Goal: Information Seeking & Learning: Learn about a topic

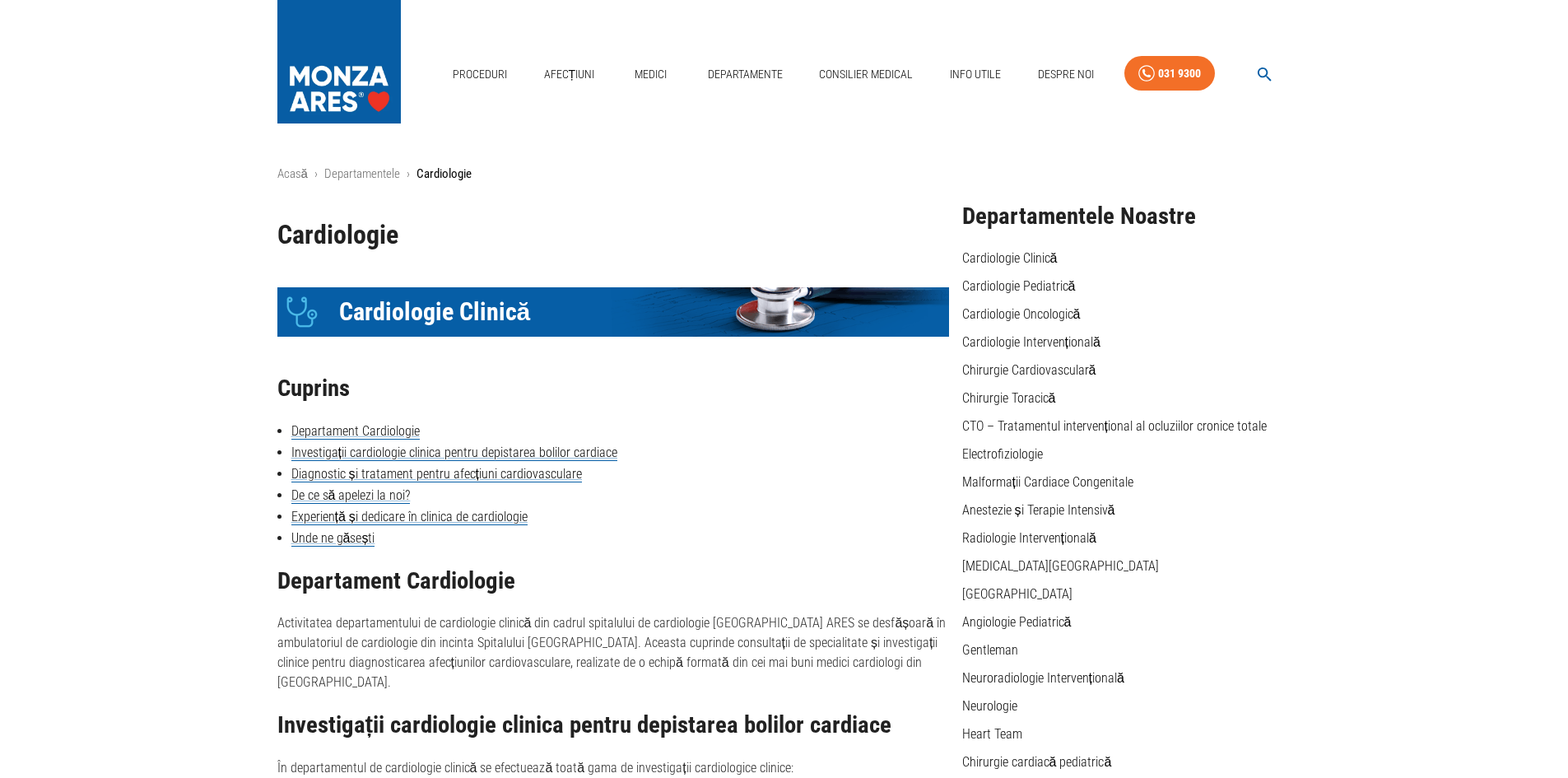
scroll to position [165, 0]
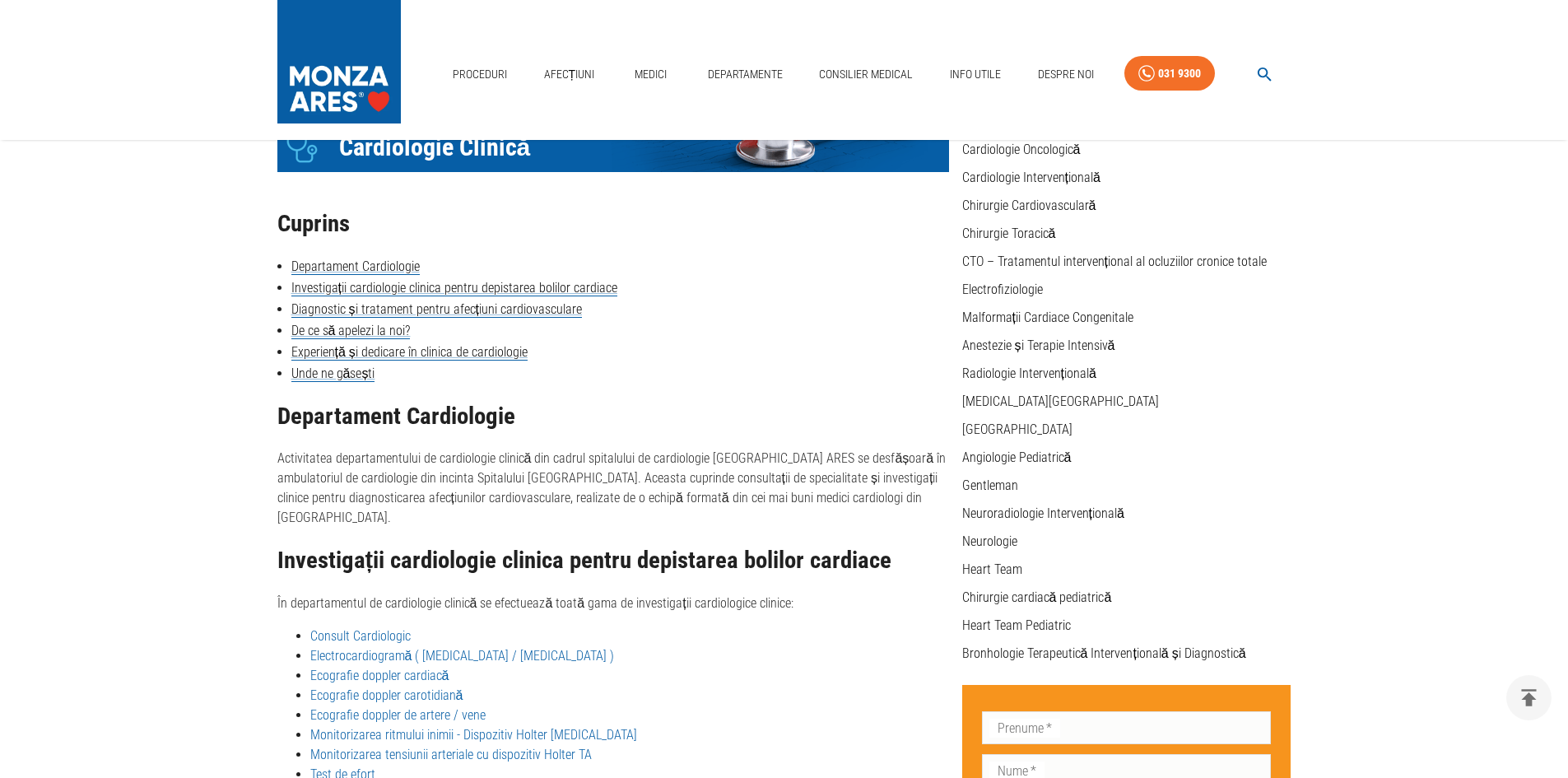
click at [426, 667] on link "Ecografie doppler cardiacă" at bounding box center [380, 675] width 139 height 15
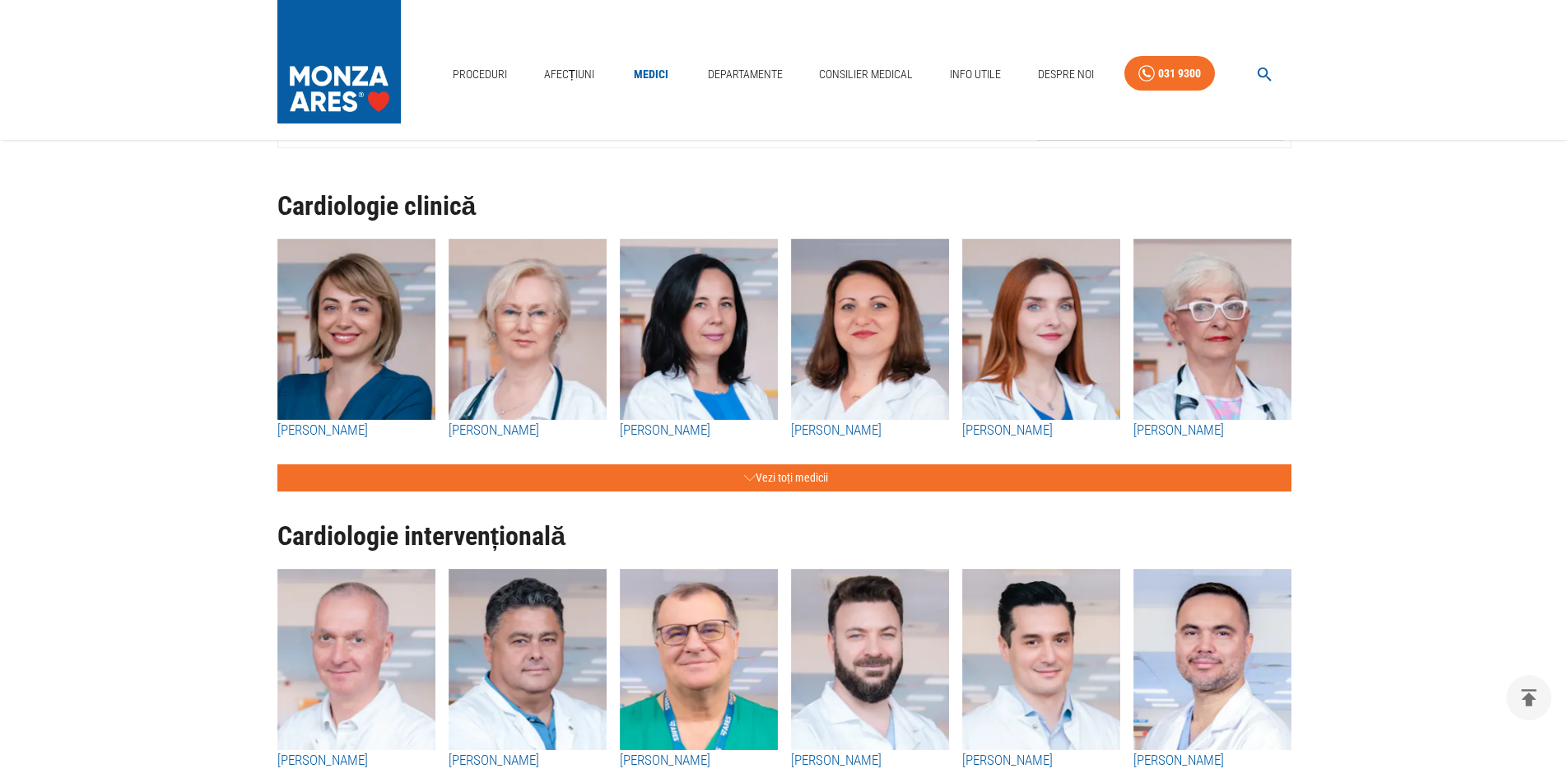
scroll to position [165, 0]
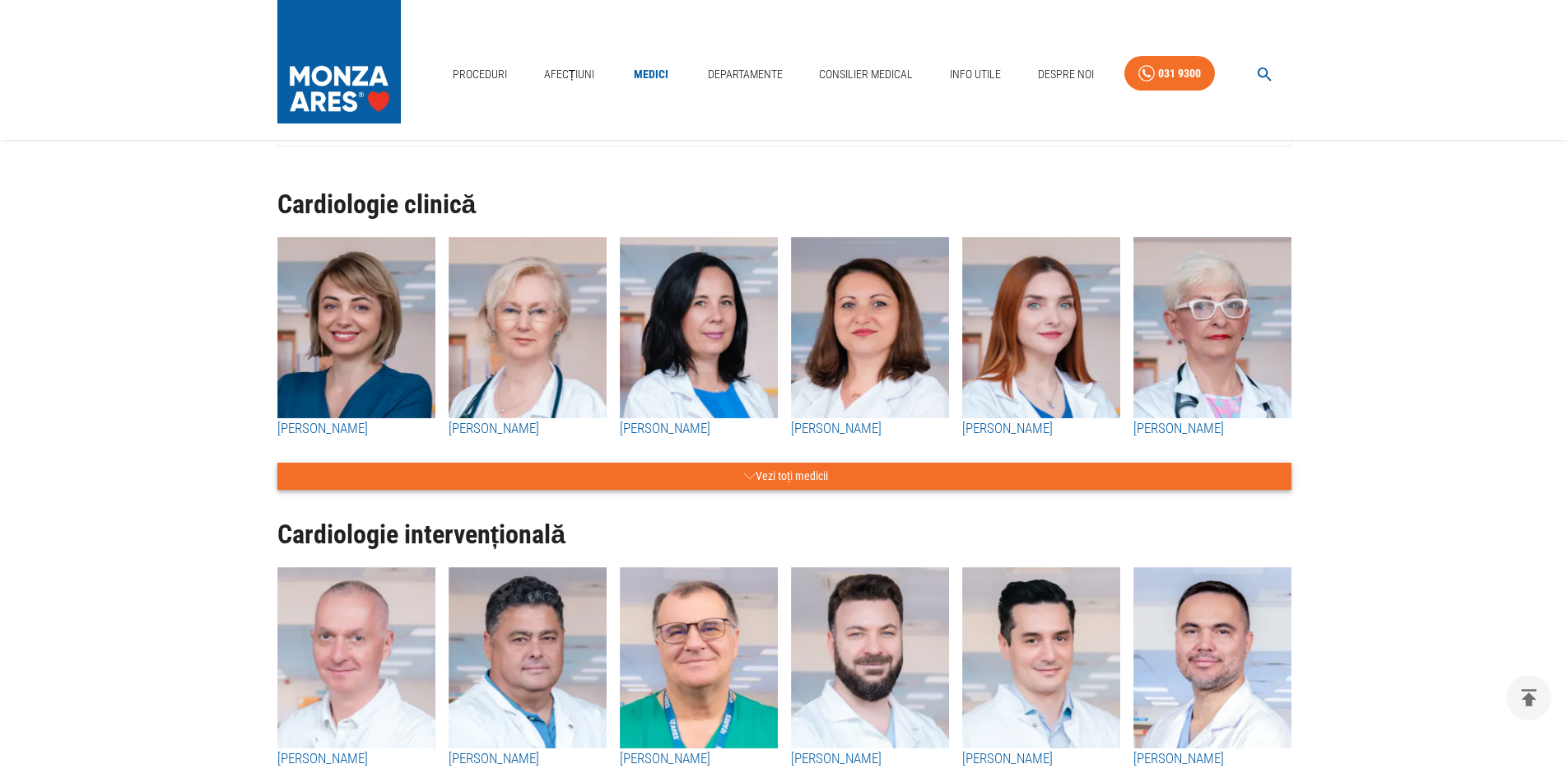
click at [795, 474] on button "Vezi toți medicii" at bounding box center [784, 476] width 1014 height 27
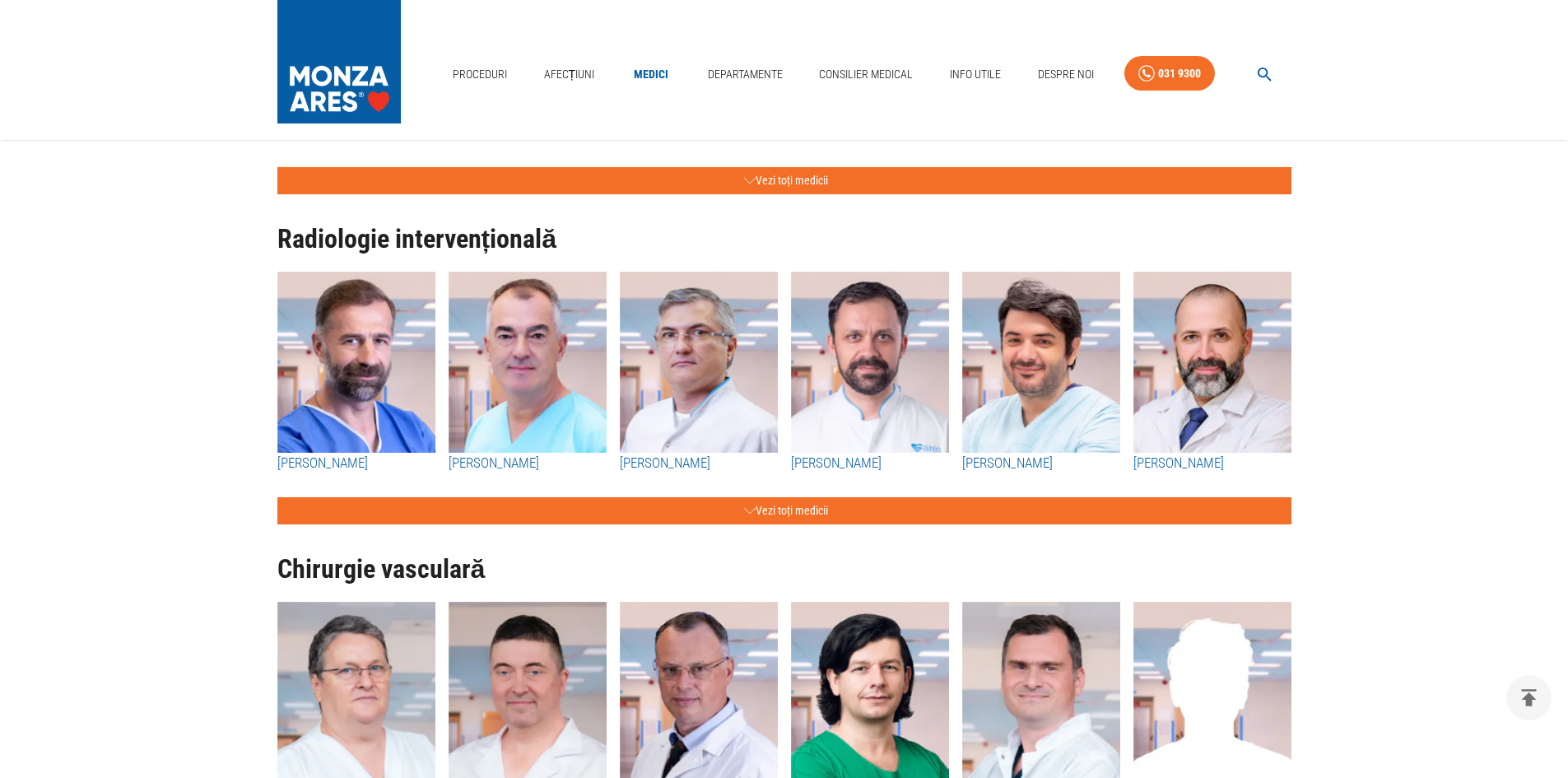
scroll to position [4857, 0]
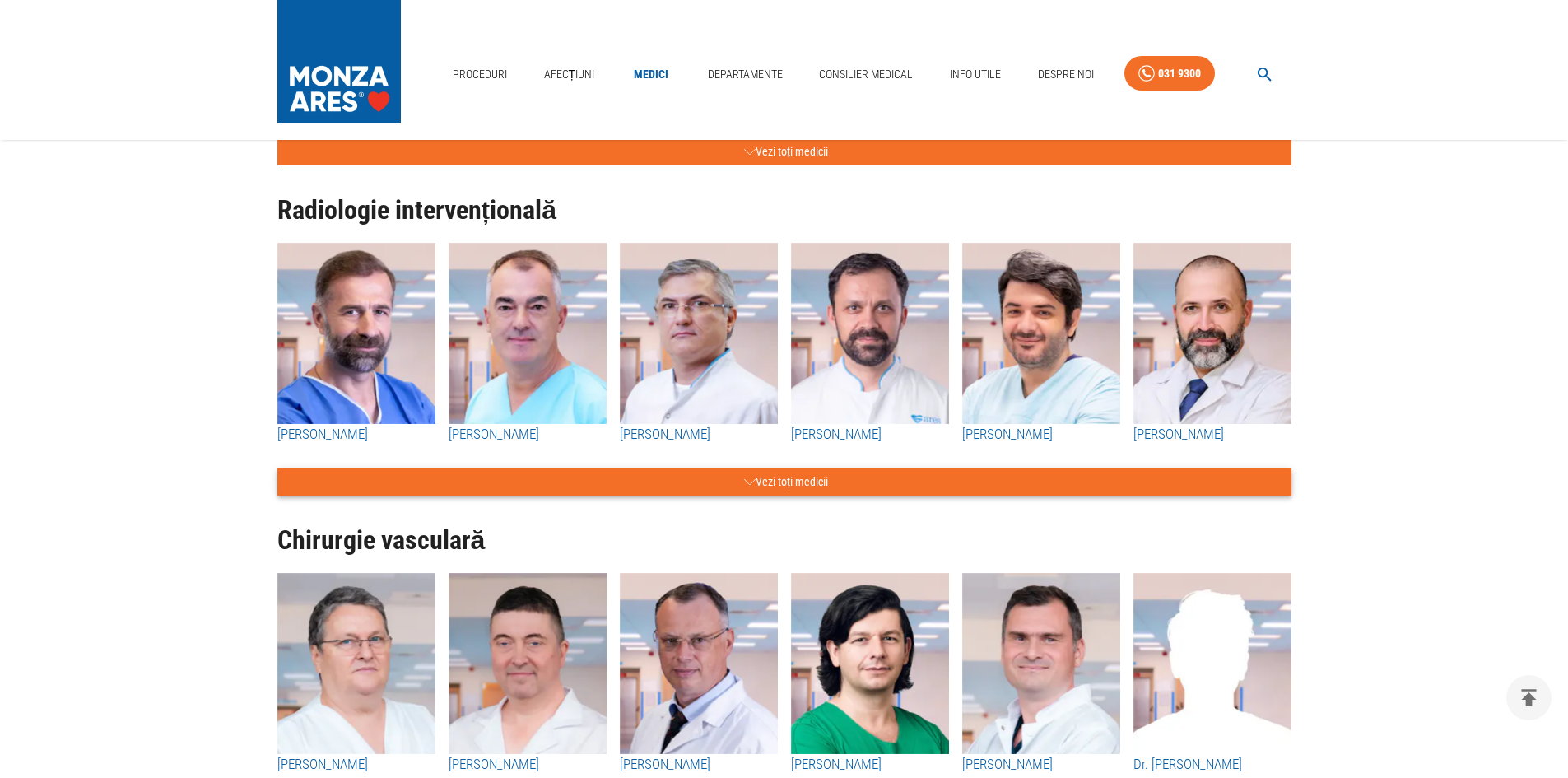
click at [789, 496] on button "Vezi toți medicii" at bounding box center [784, 482] width 1014 height 27
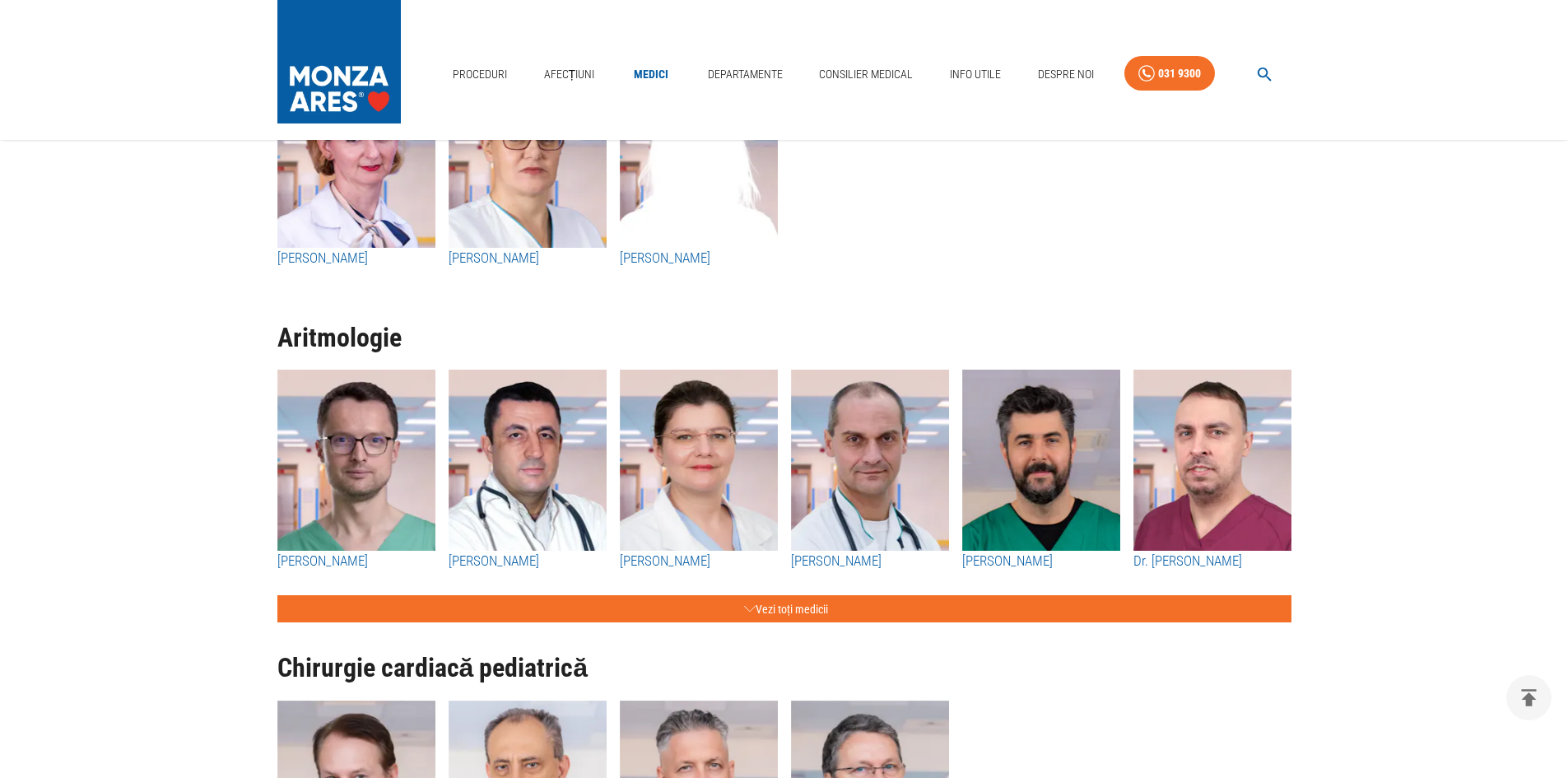
scroll to position [8066, 0]
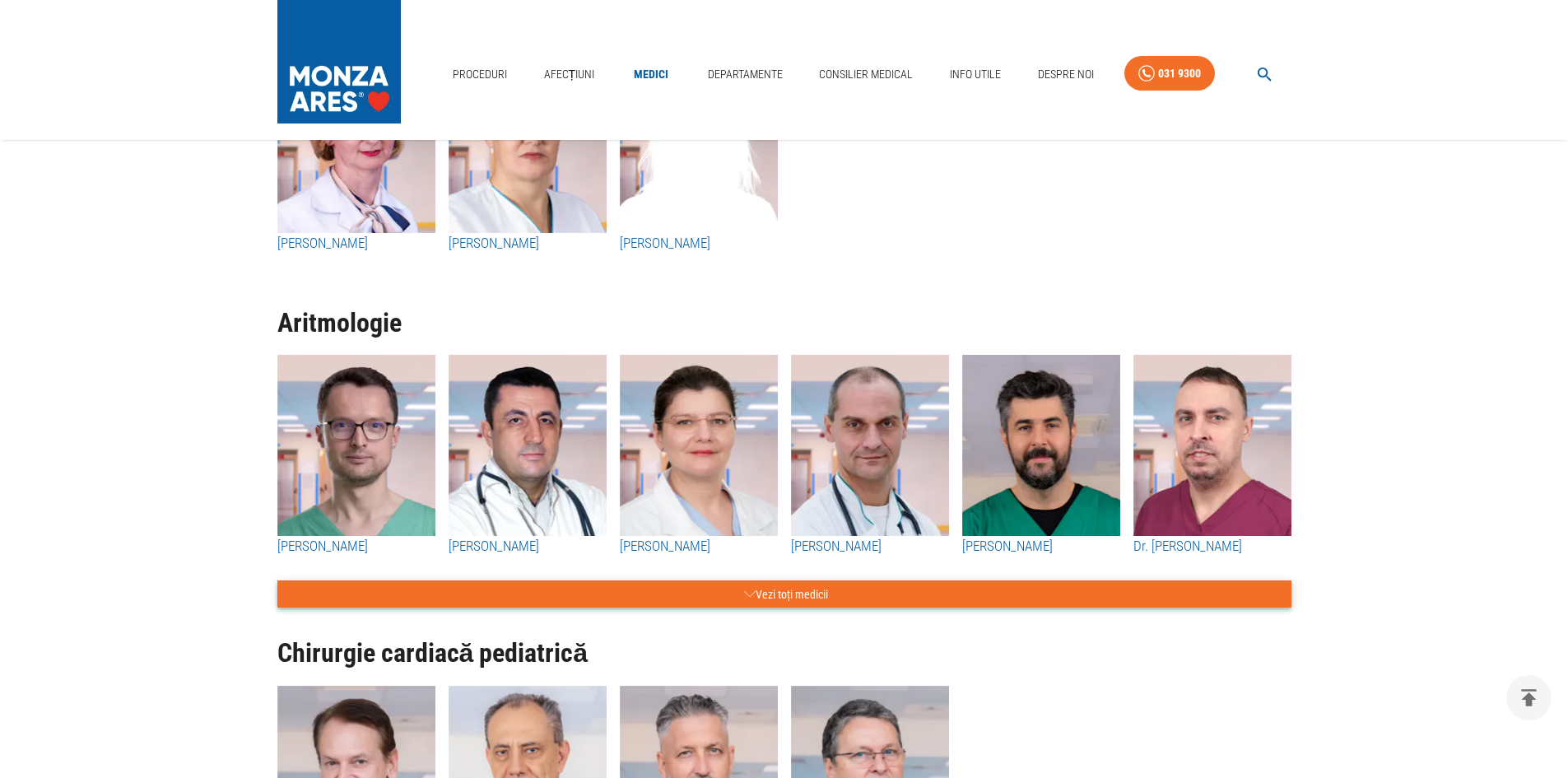
click at [695, 605] on button "Vezi toți medicii" at bounding box center [784, 594] width 1014 height 27
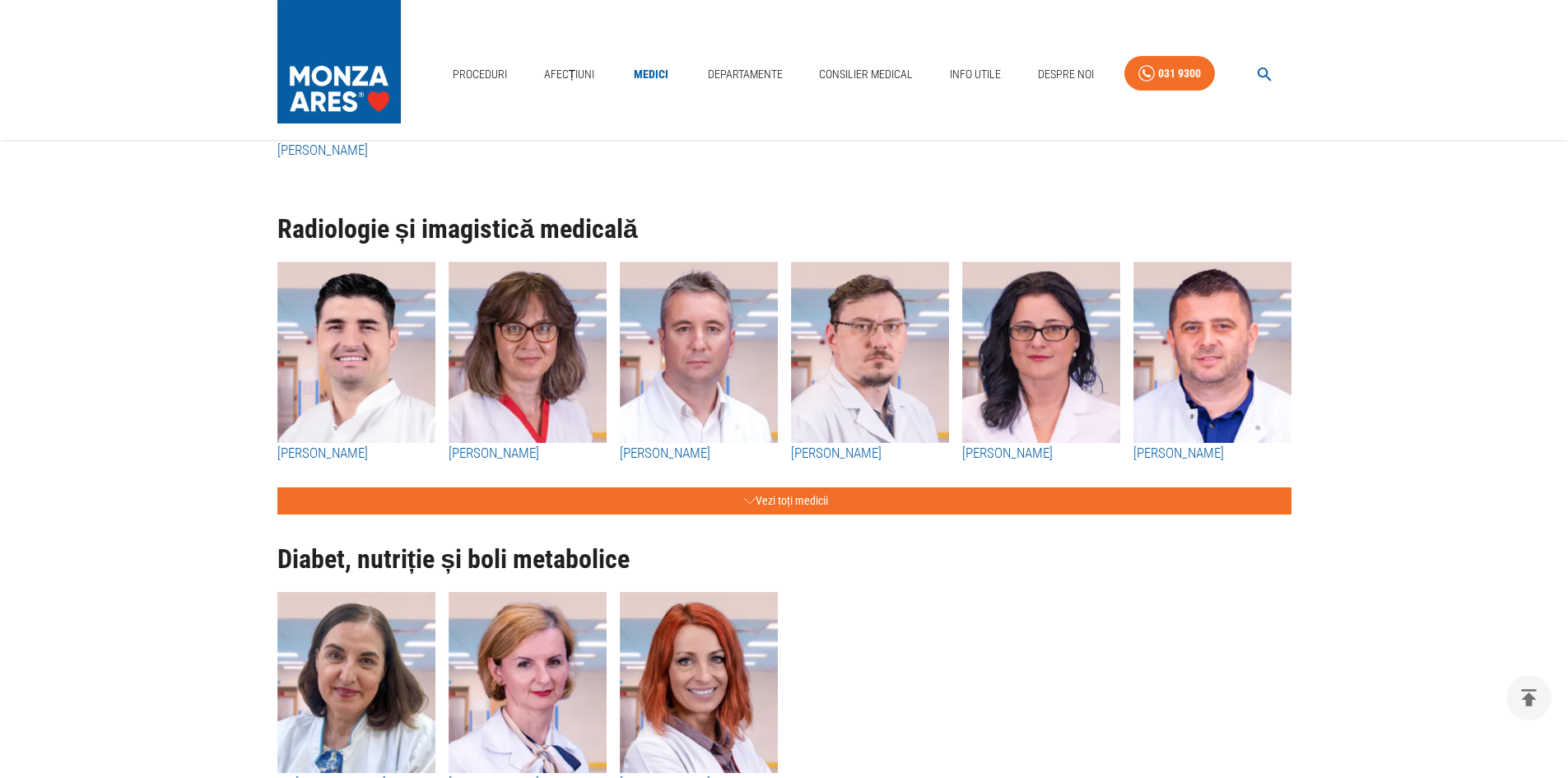
scroll to position [10124, 0]
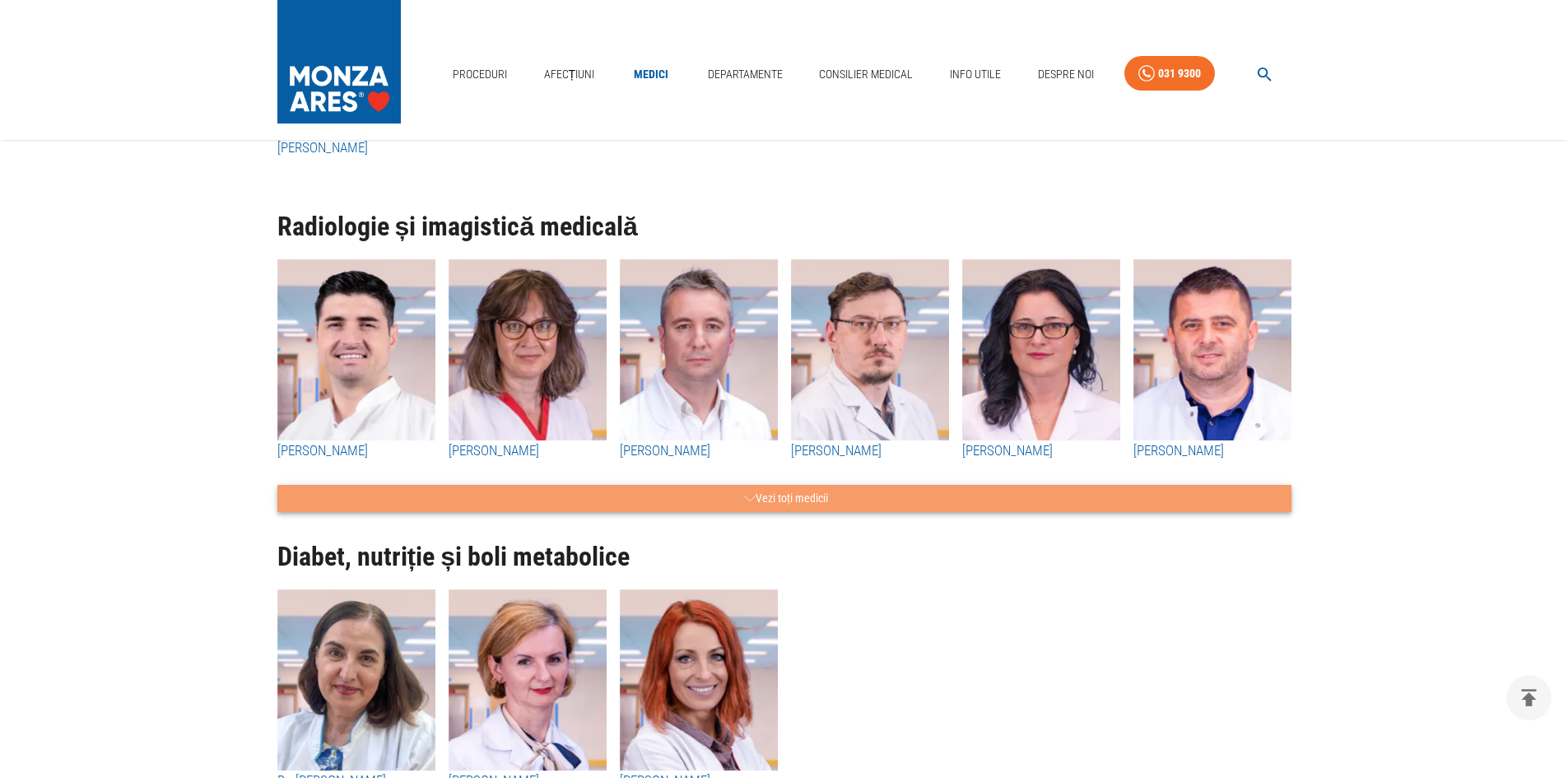
click at [758, 511] on button "Vezi toți medicii" at bounding box center [784, 498] width 1014 height 27
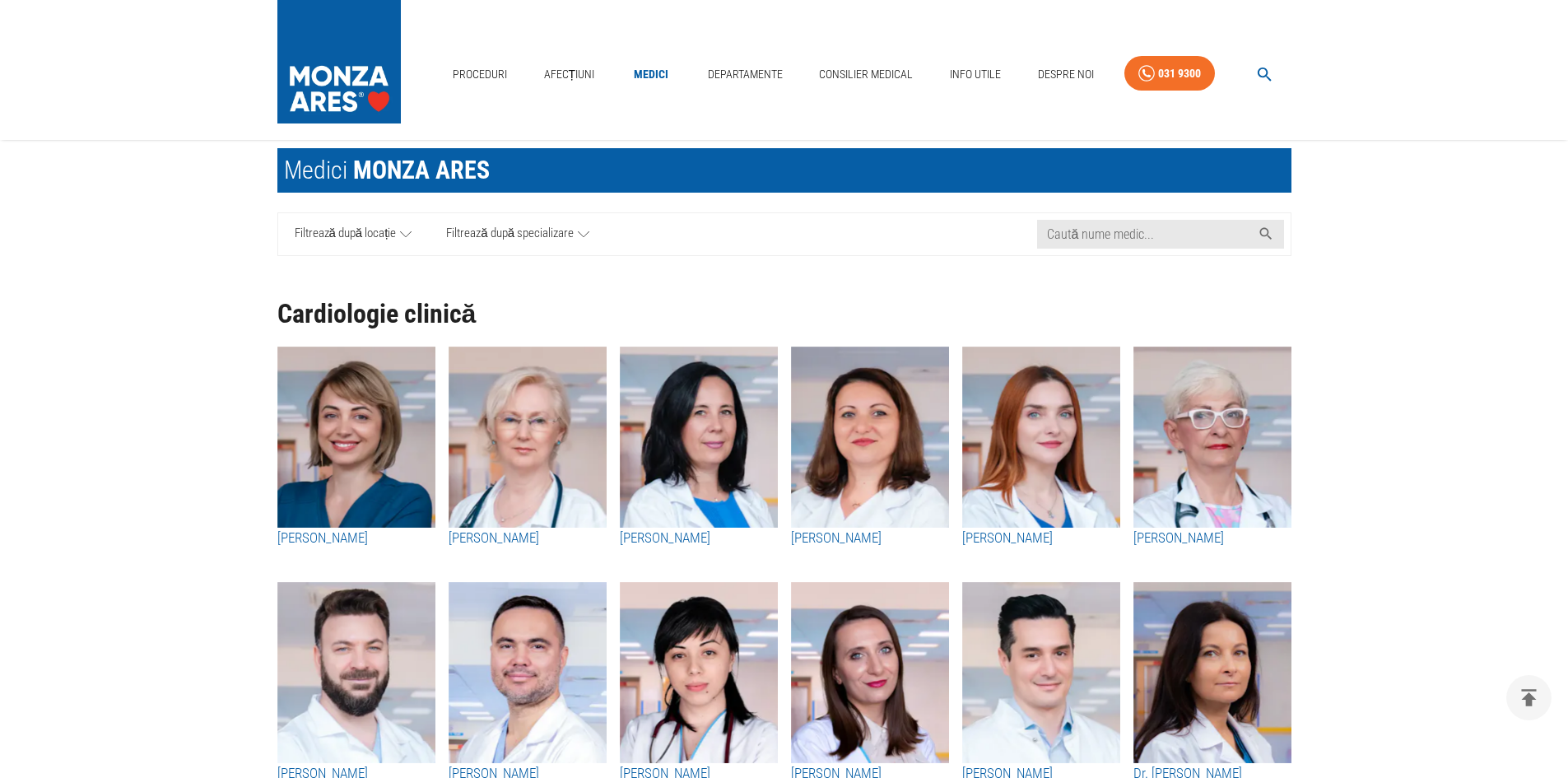
scroll to position [0, 0]
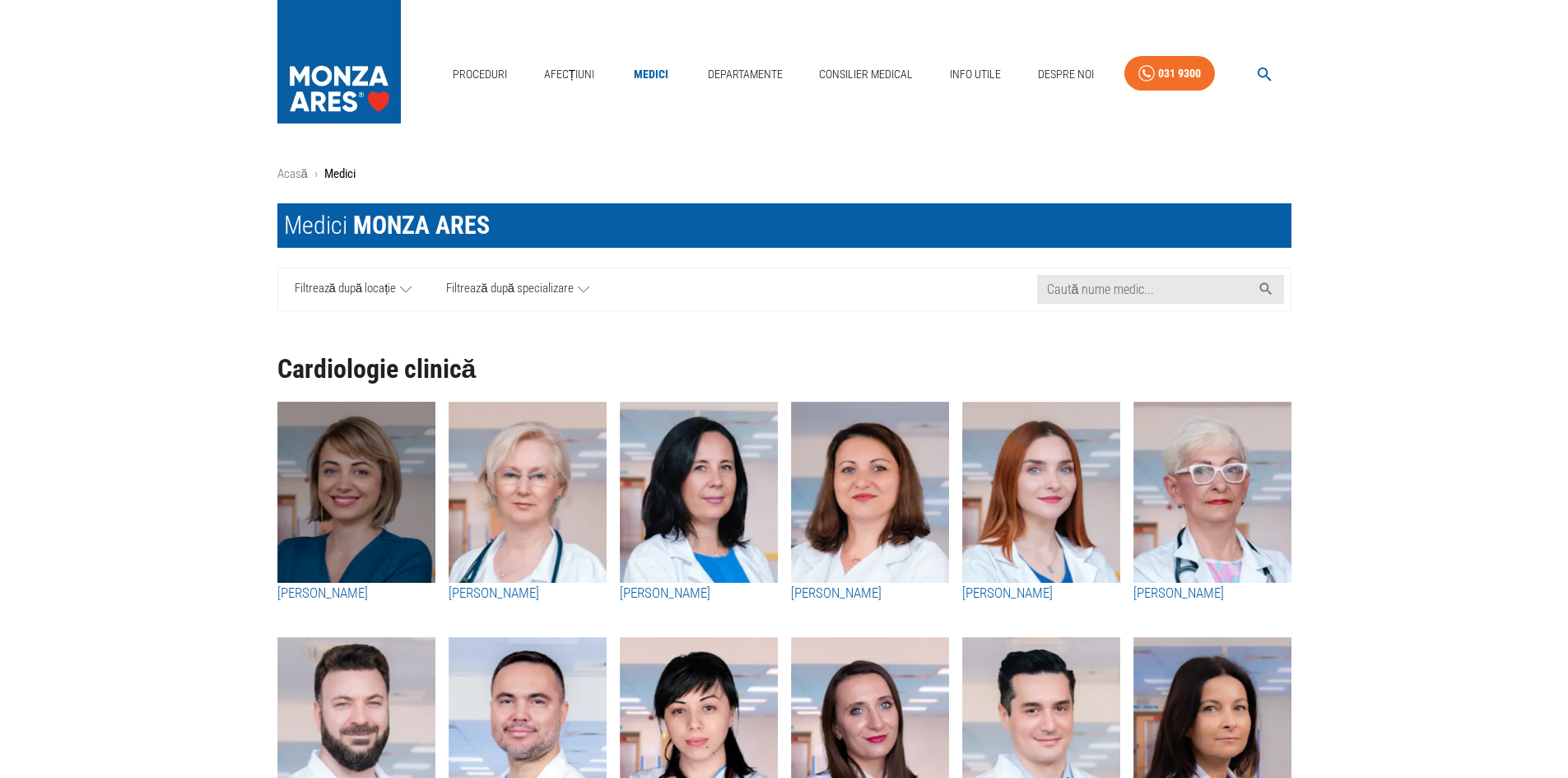
click at [350, 491] on img "button" at bounding box center [356, 492] width 158 height 181
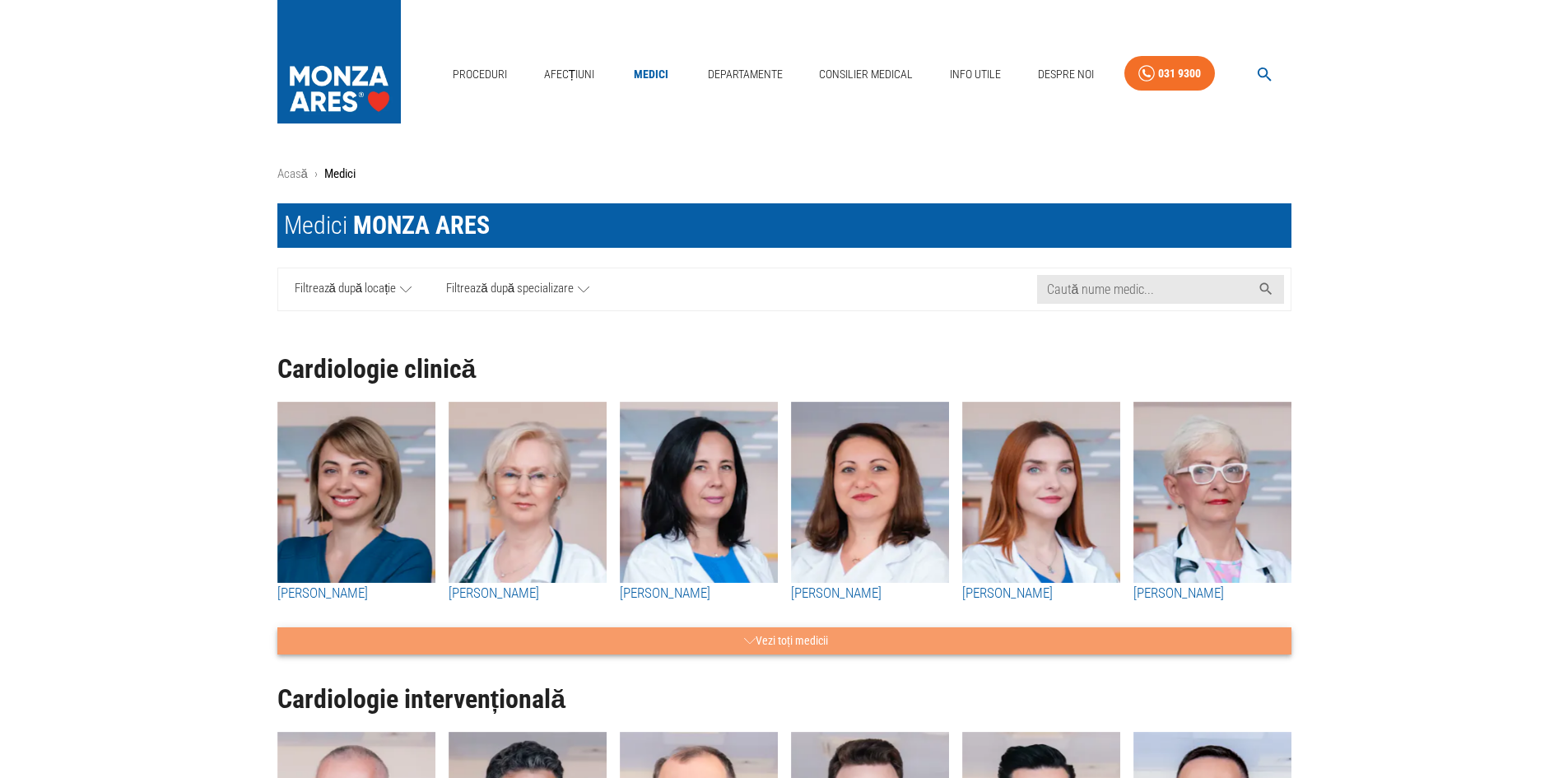
click at [805, 639] on button "Vezi toți medicii" at bounding box center [784, 641] width 1014 height 27
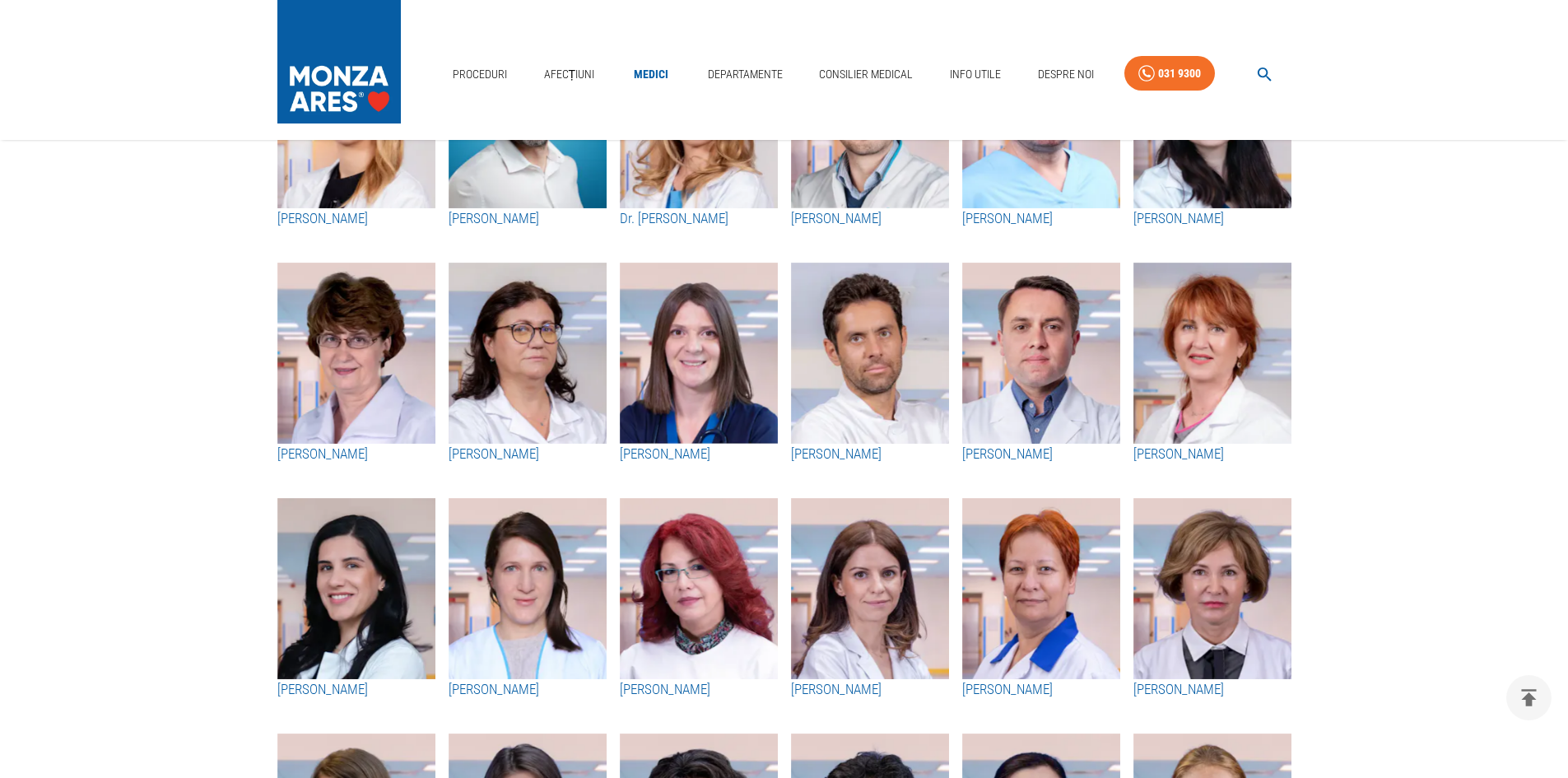
scroll to position [906, 0]
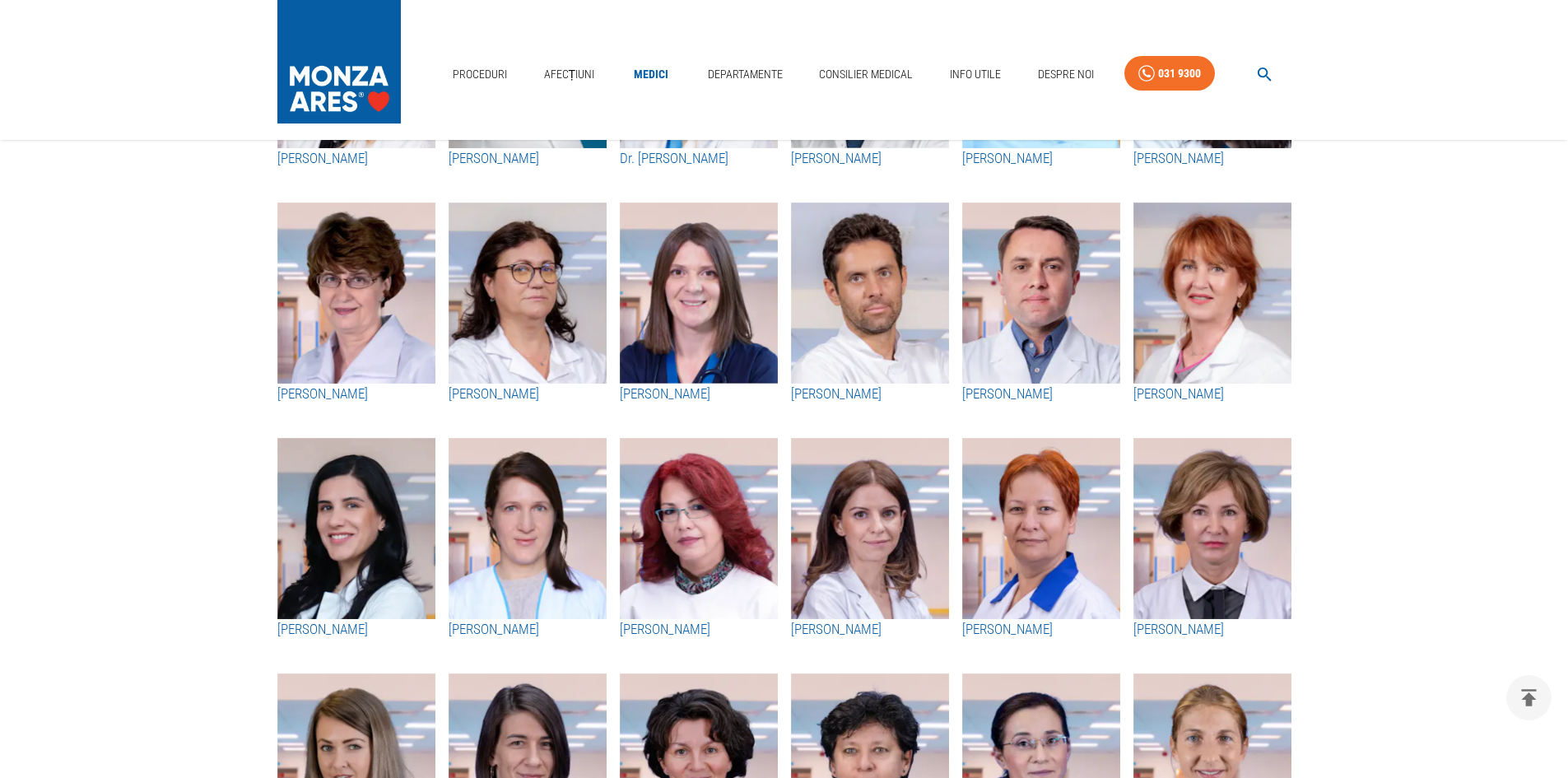
click at [553, 522] on img "button" at bounding box center [528, 528] width 158 height 181
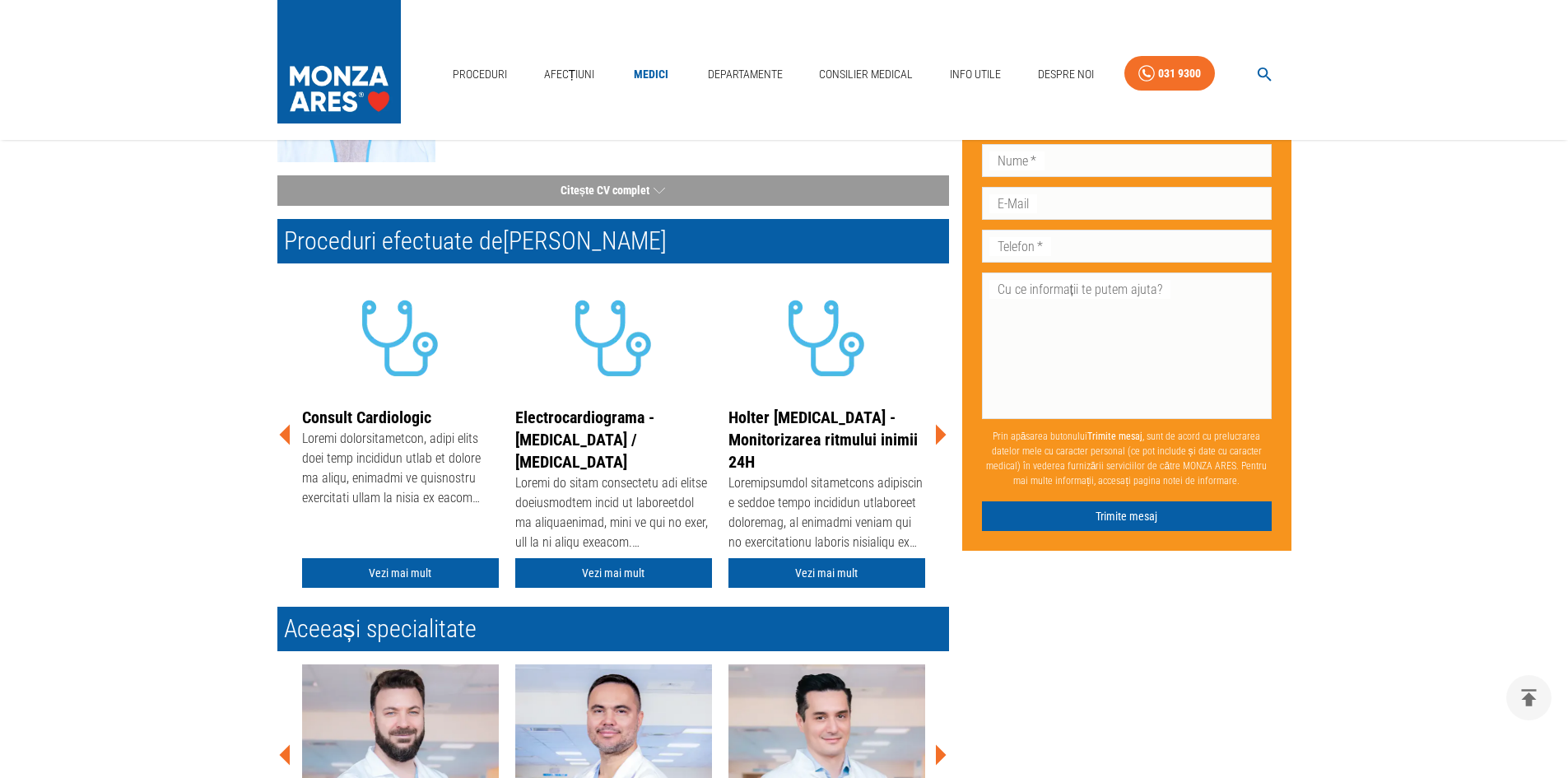
scroll to position [82, 0]
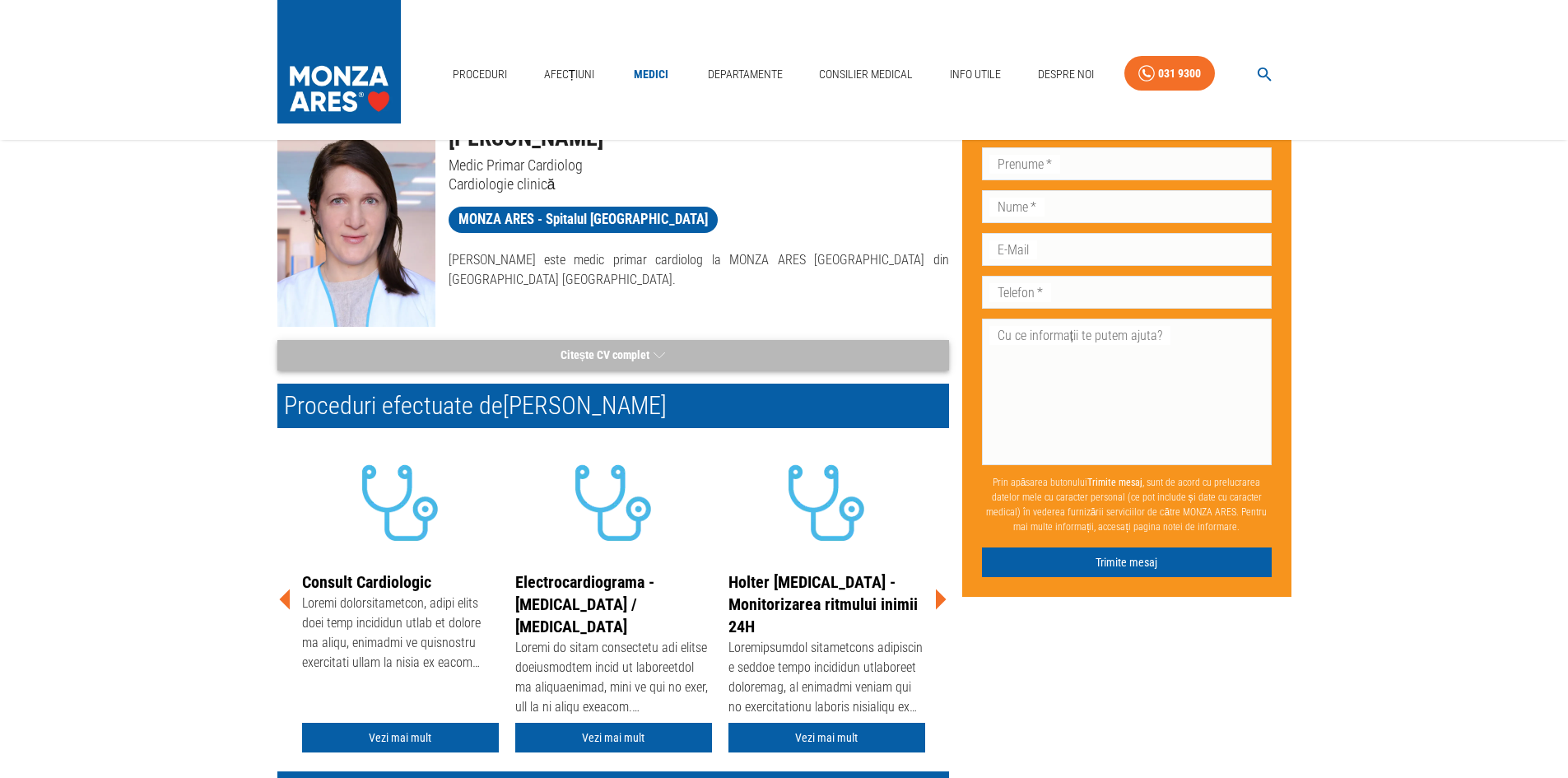
click at [597, 348] on button "Citește CV complet" at bounding box center [612, 355] width 672 height 31
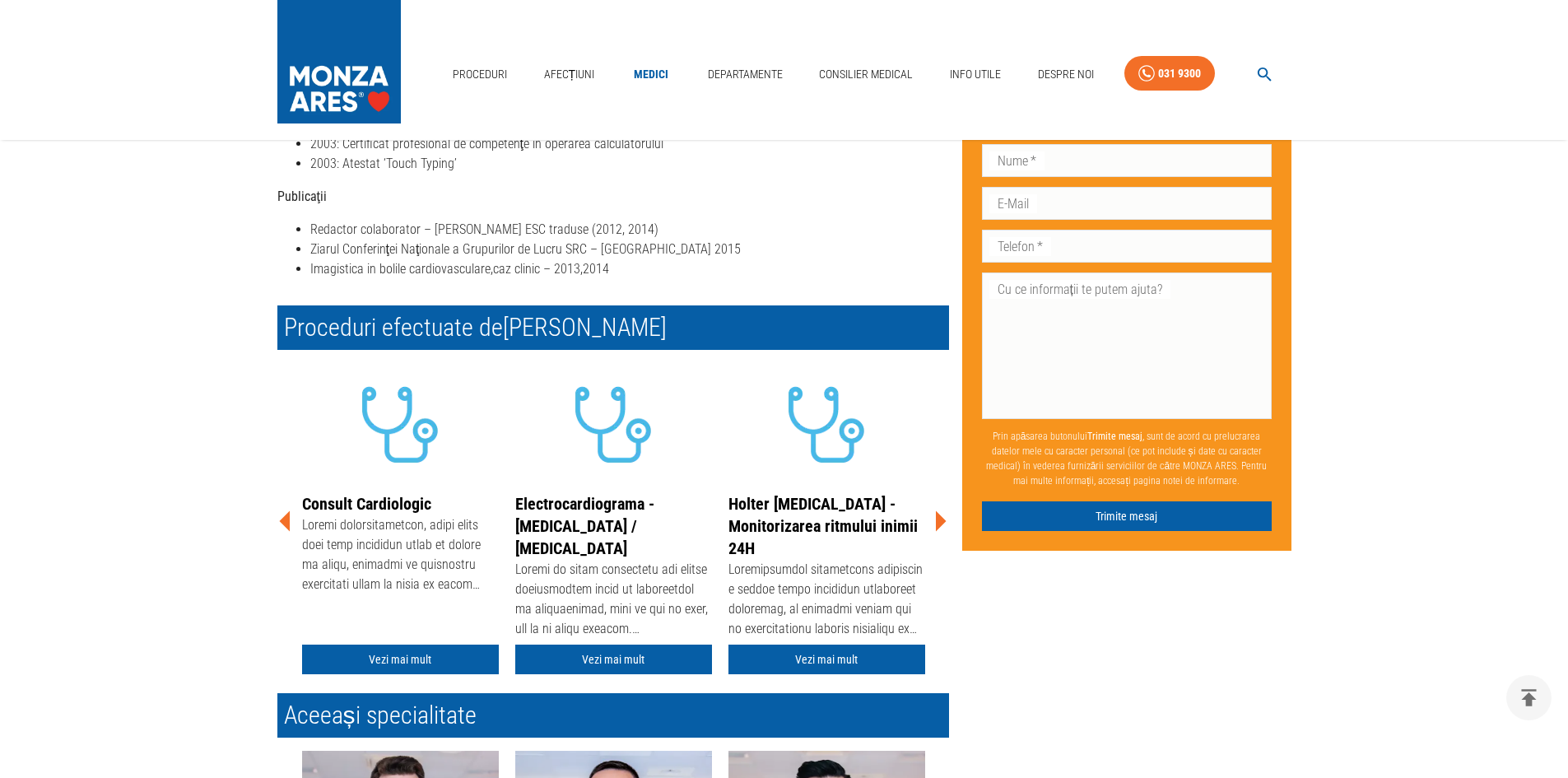
scroll to position [1152, 0]
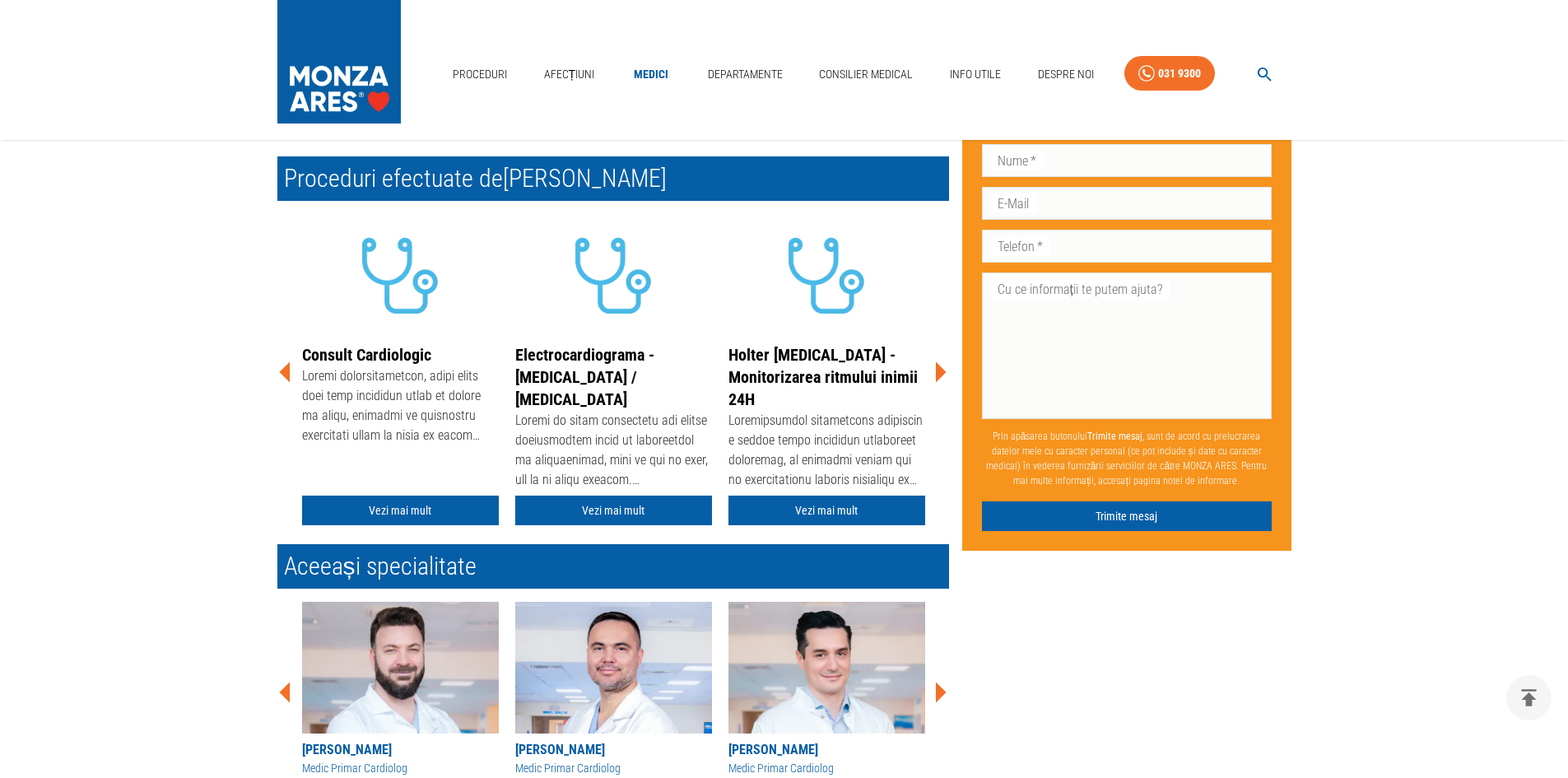
click at [938, 362] on icon at bounding box center [941, 372] width 10 height 21
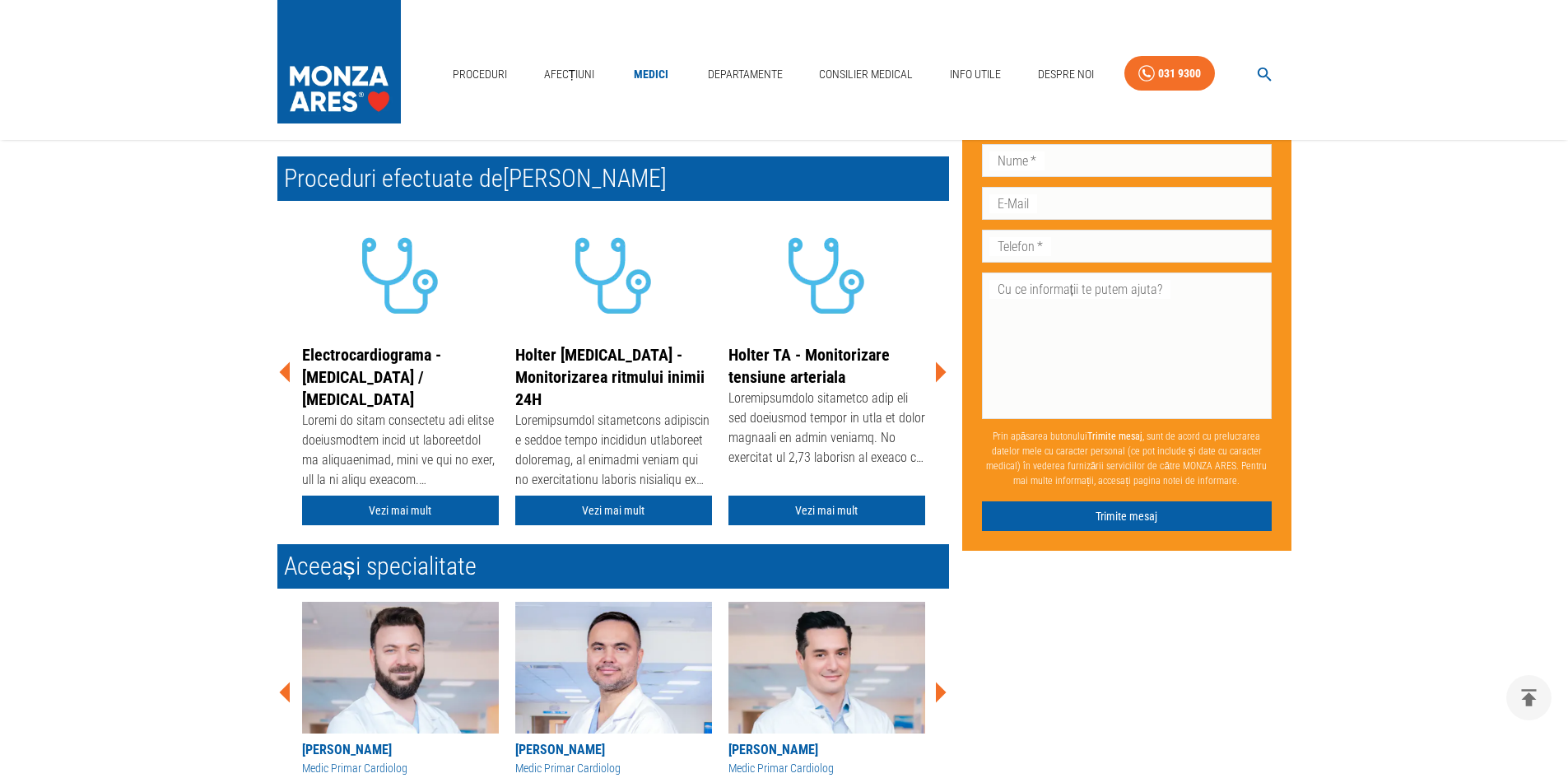
click at [938, 362] on icon at bounding box center [941, 372] width 10 height 21
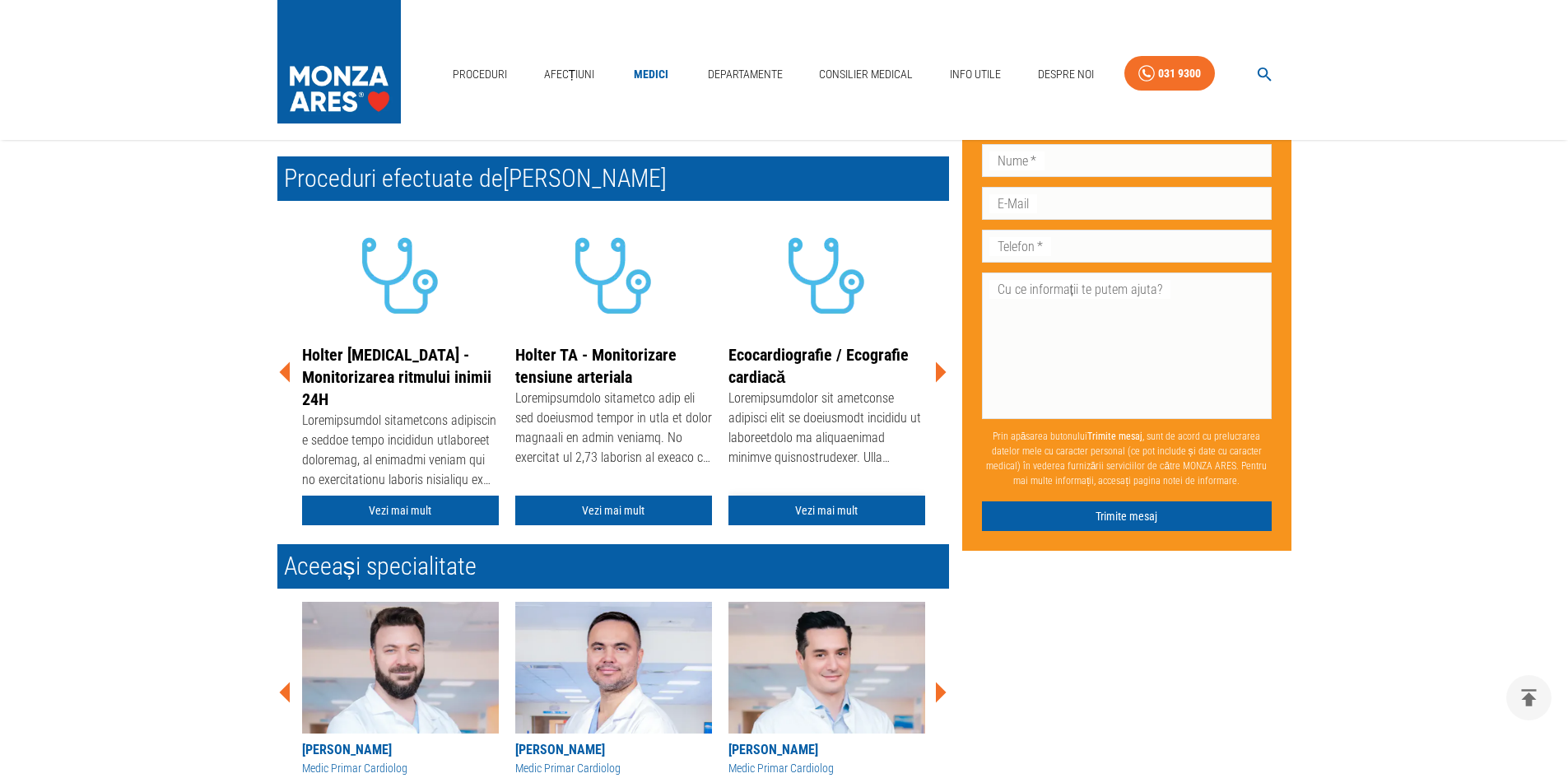
click at [843, 496] on link "Vezi mai mult" at bounding box center [826, 511] width 196 height 31
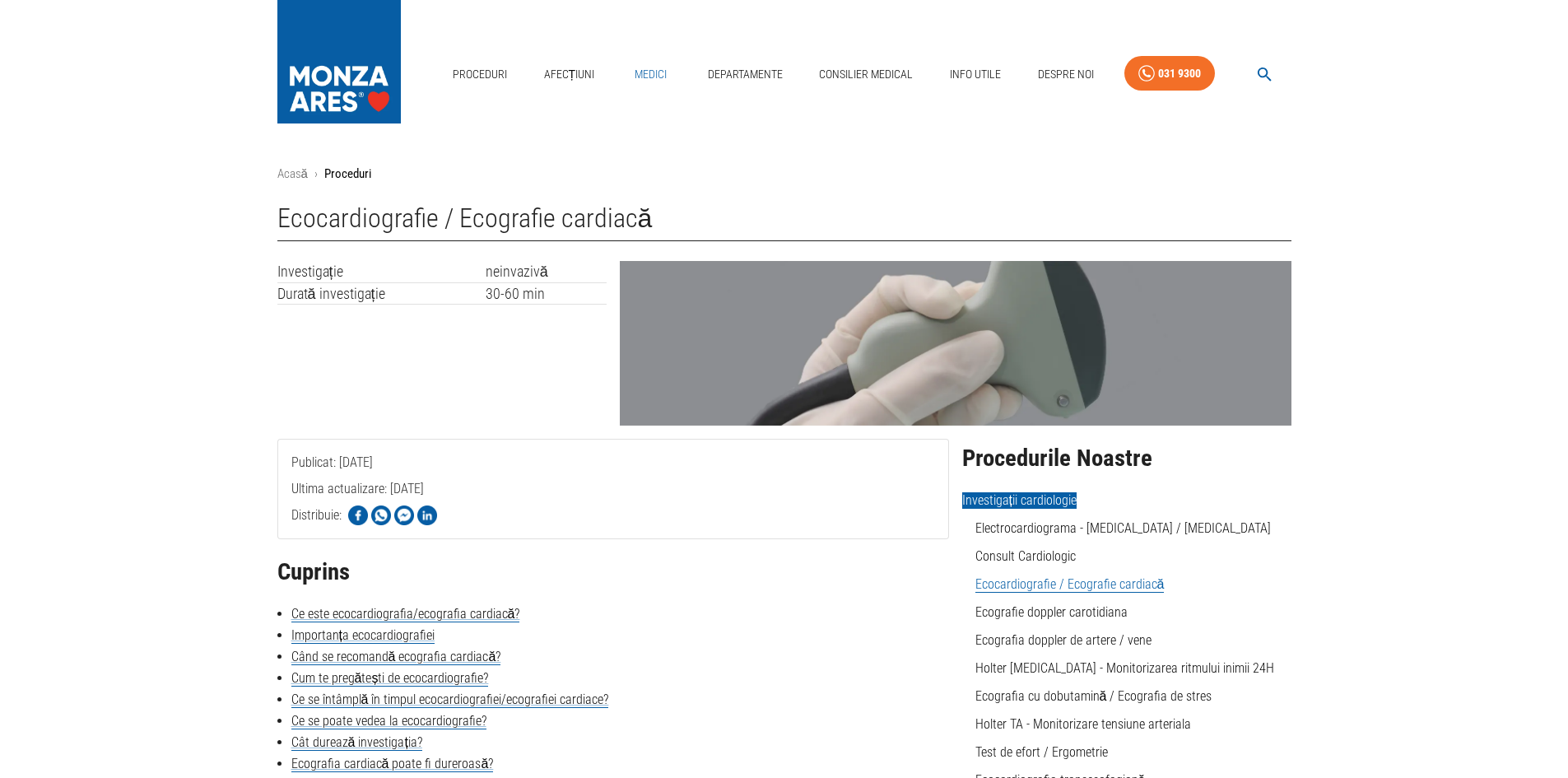
click at [641, 75] on link "Medici" at bounding box center [650, 74] width 52 height 33
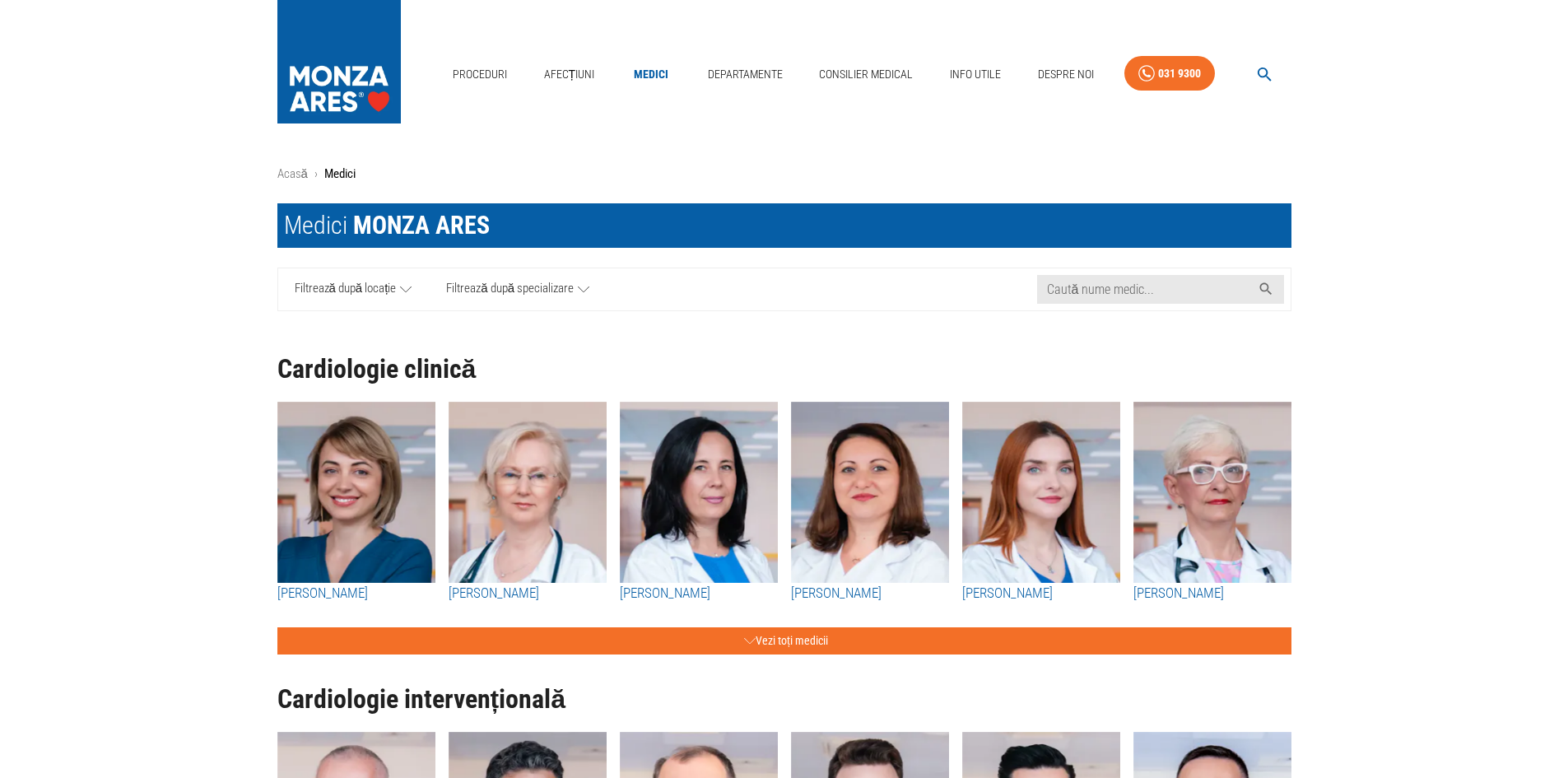
click at [392, 282] on span "Filtrează după locație" at bounding box center [346, 289] width 102 height 21
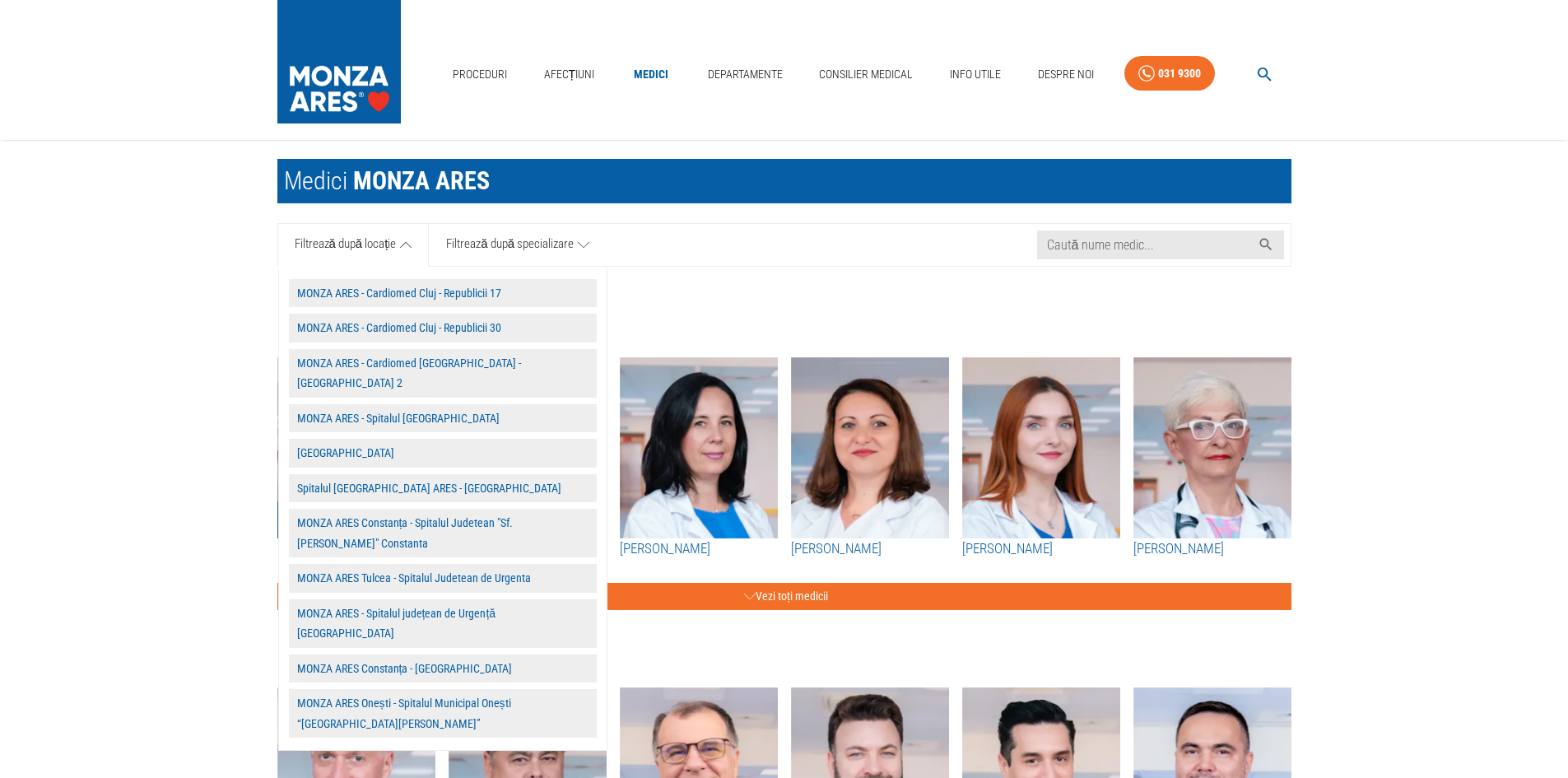
scroll to position [82, 0]
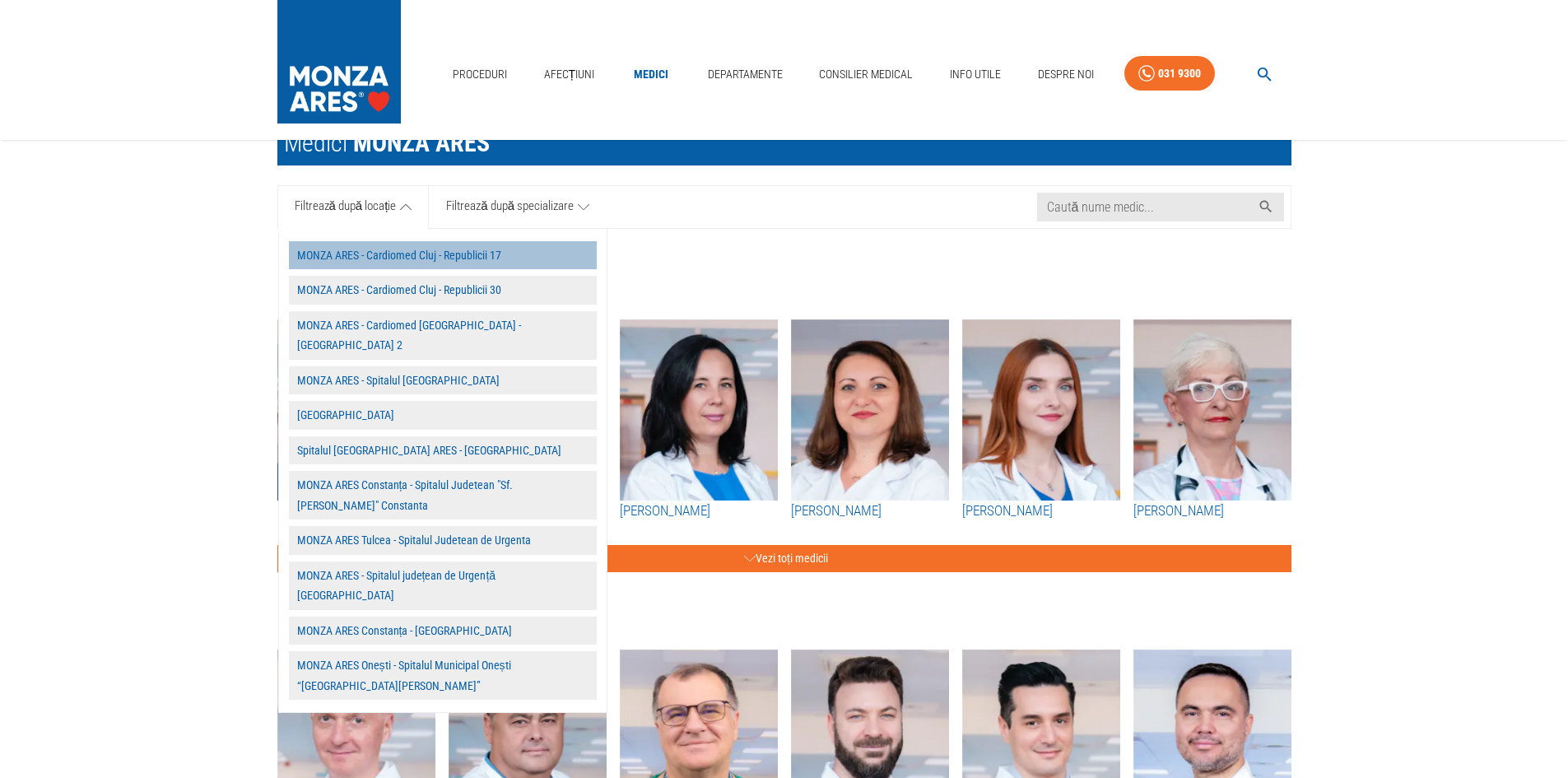
click at [479, 250] on button "MONZA ARES - Cardiomed Cluj - Republicii 17" at bounding box center [443, 256] width 308 height 29
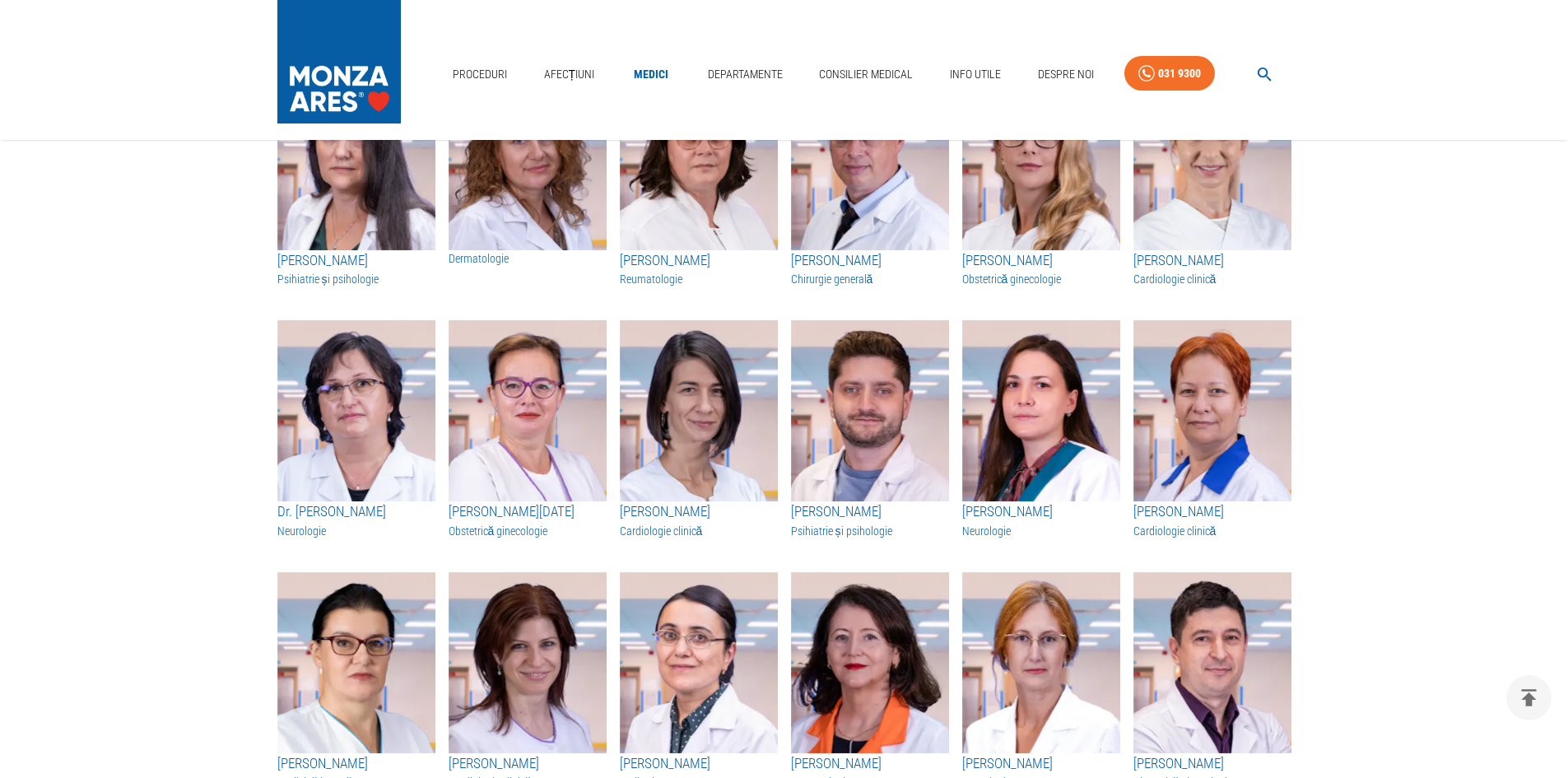
scroll to position [1070, 0]
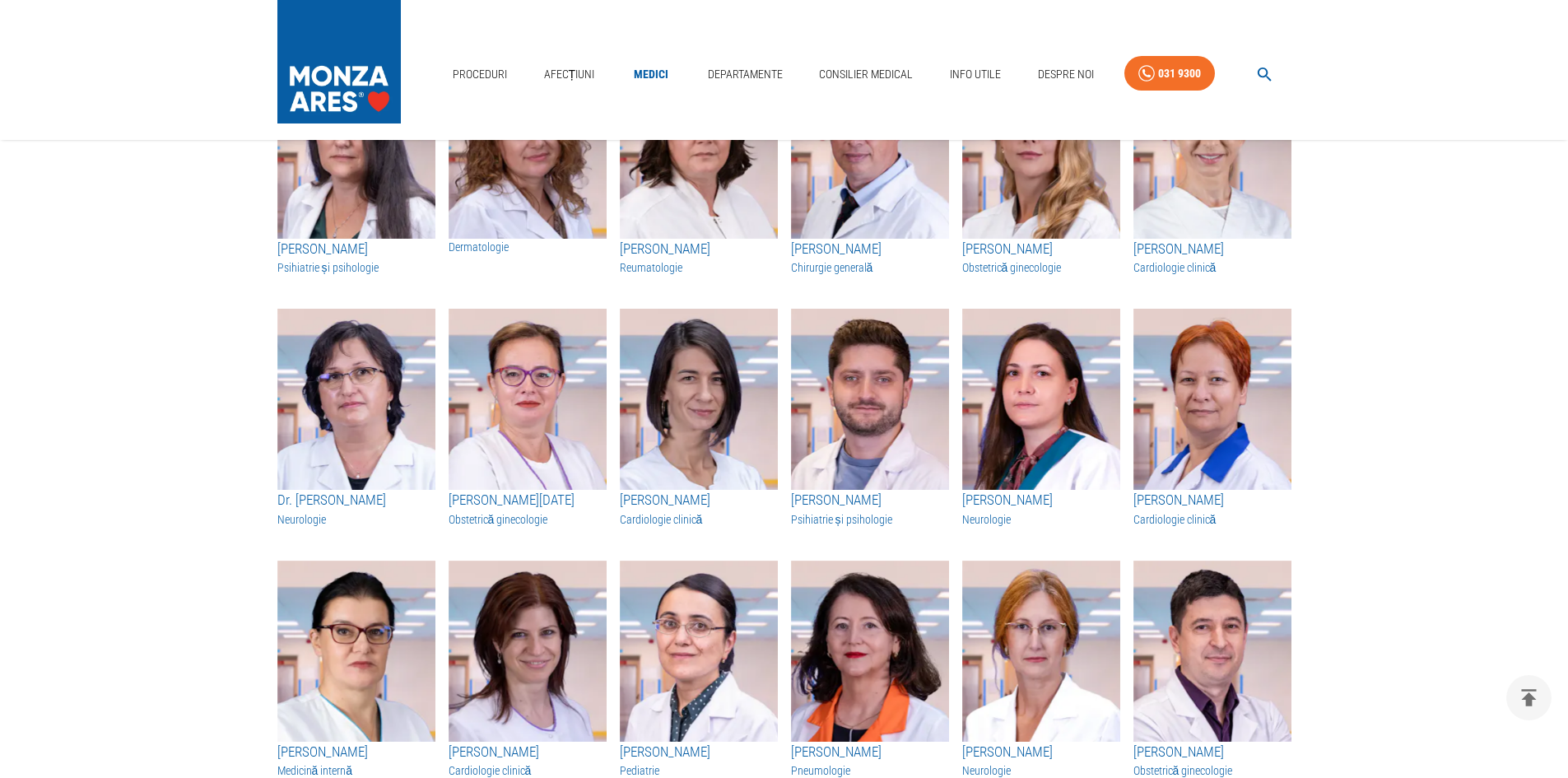
click at [1197, 390] on img "button" at bounding box center [1212, 399] width 158 height 181
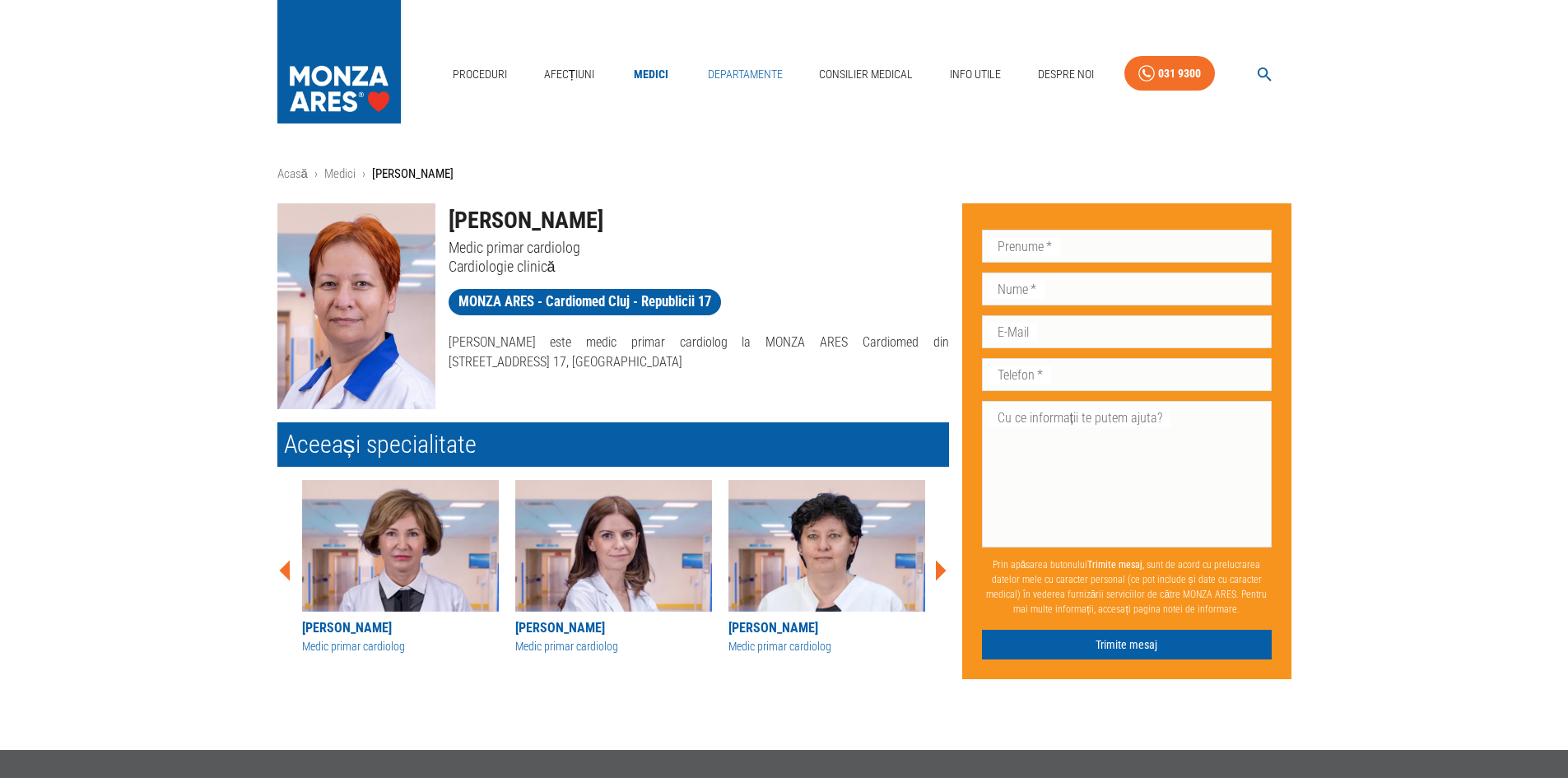
click at [747, 73] on link "Departamente" at bounding box center [745, 74] width 88 height 33
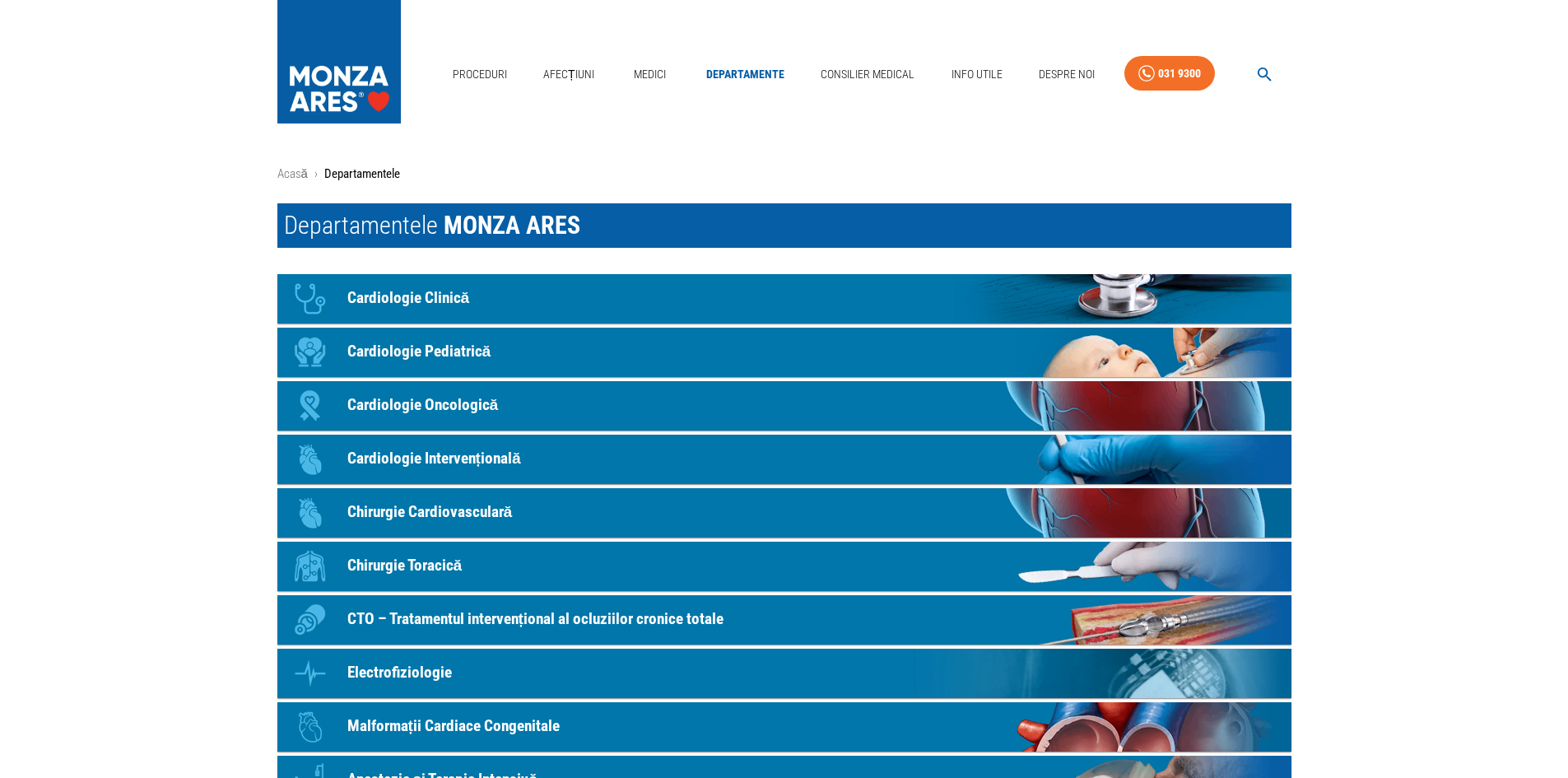
click at [467, 299] on link "Icon Cardiologie Clinică" at bounding box center [784, 299] width 1014 height 50
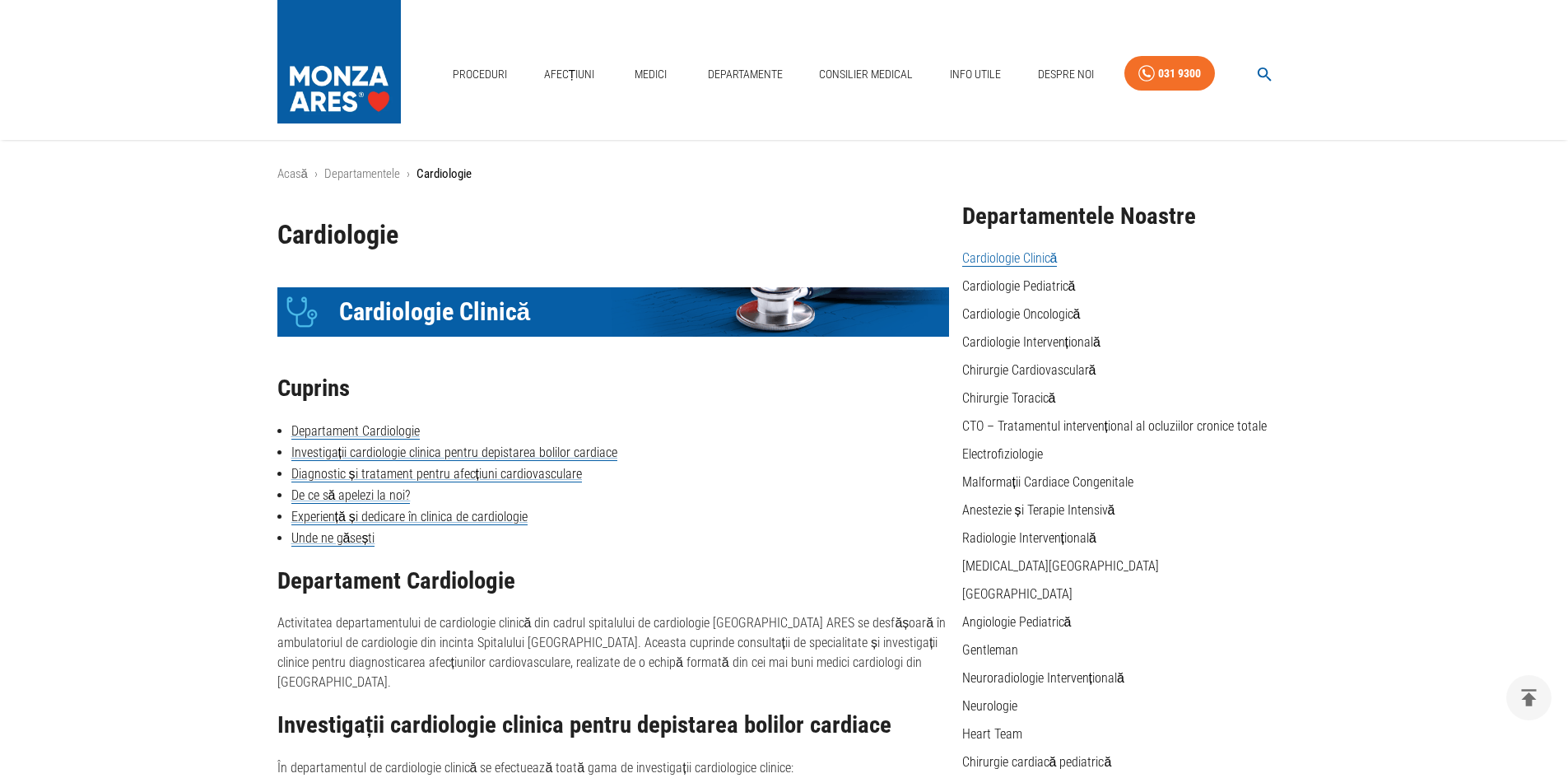
scroll to position [220, 0]
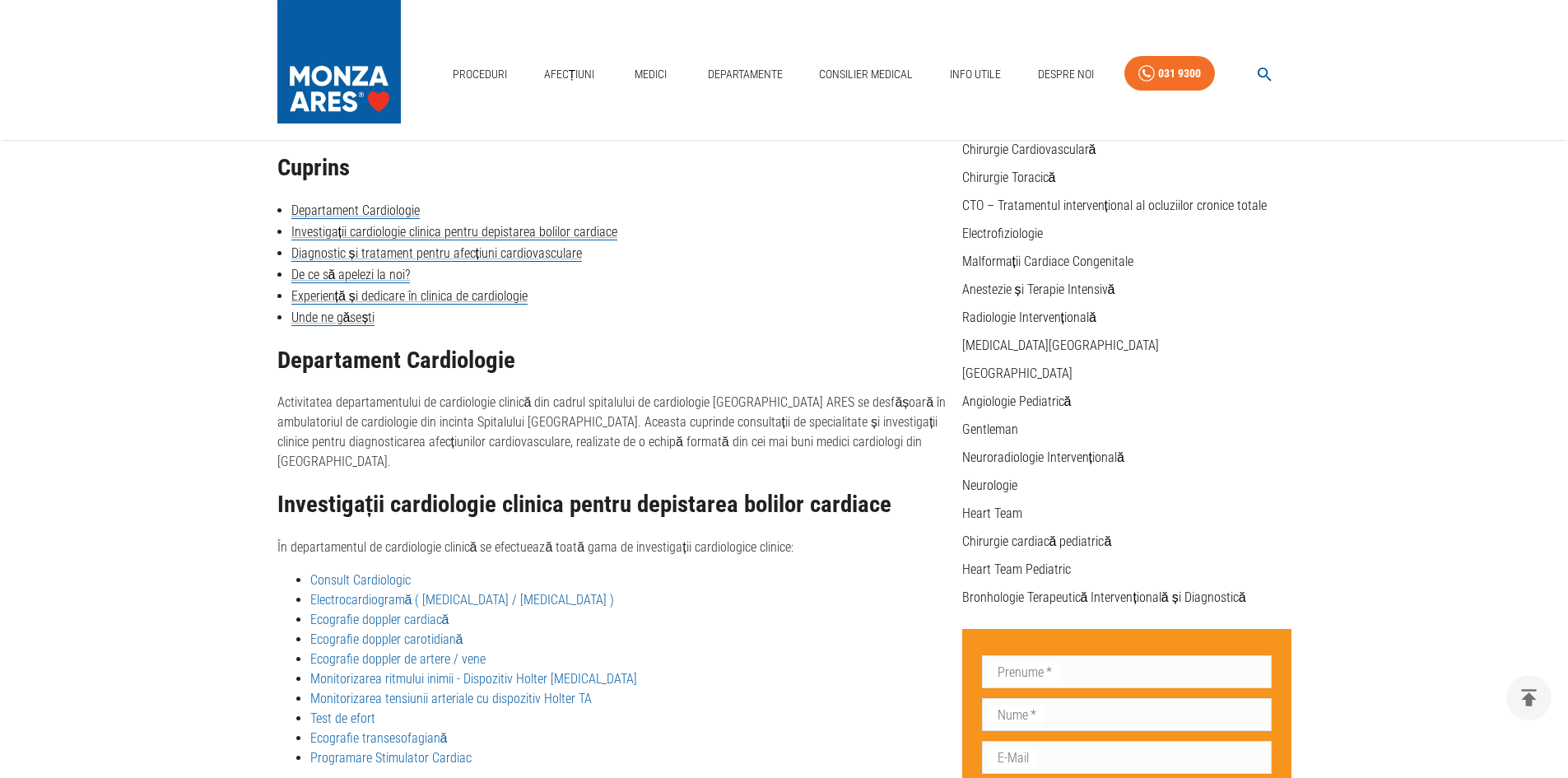
click at [425, 612] on link "Ecografie doppler cardiacă" at bounding box center [380, 619] width 139 height 15
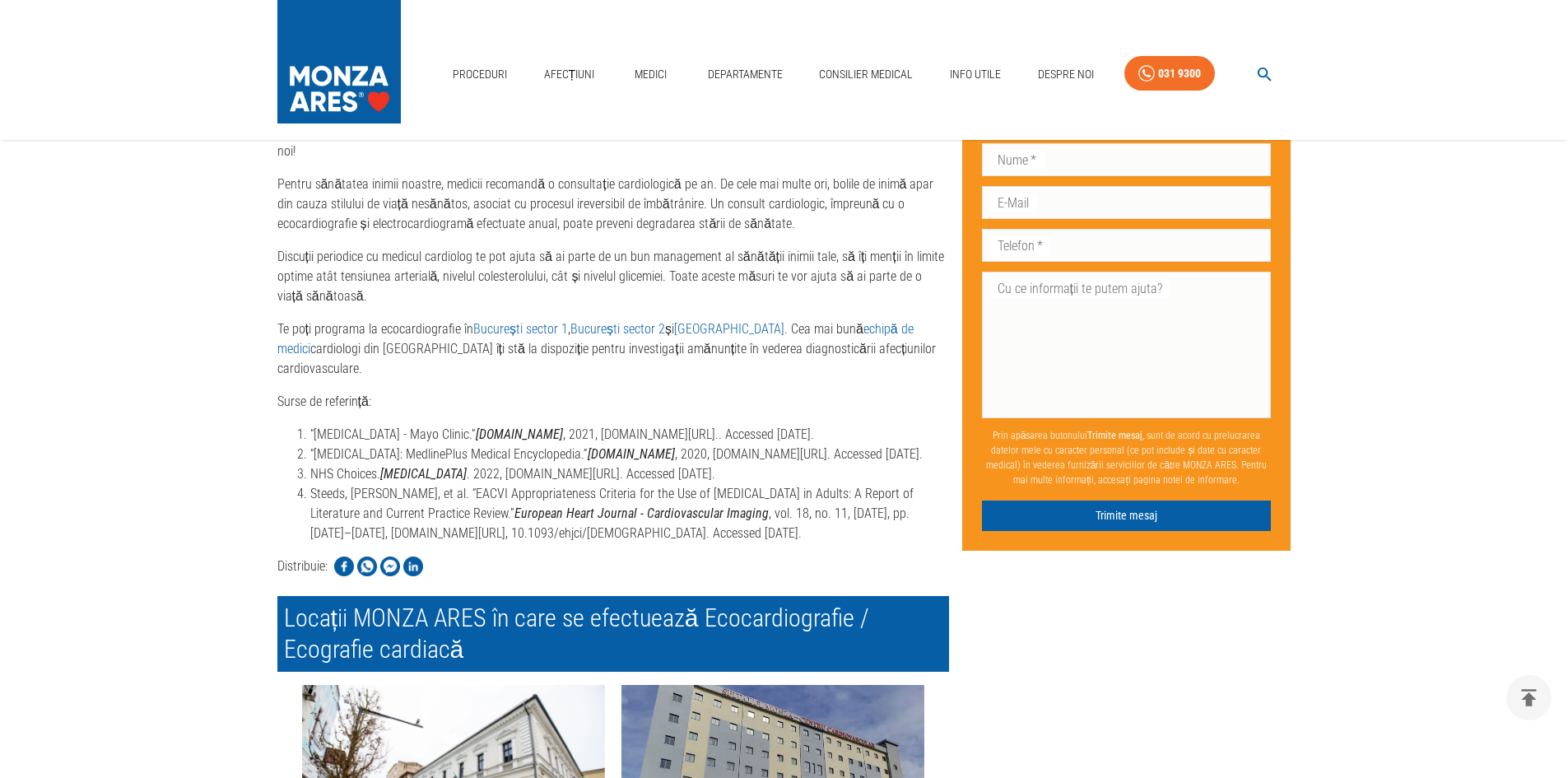
scroll to position [3928, 0]
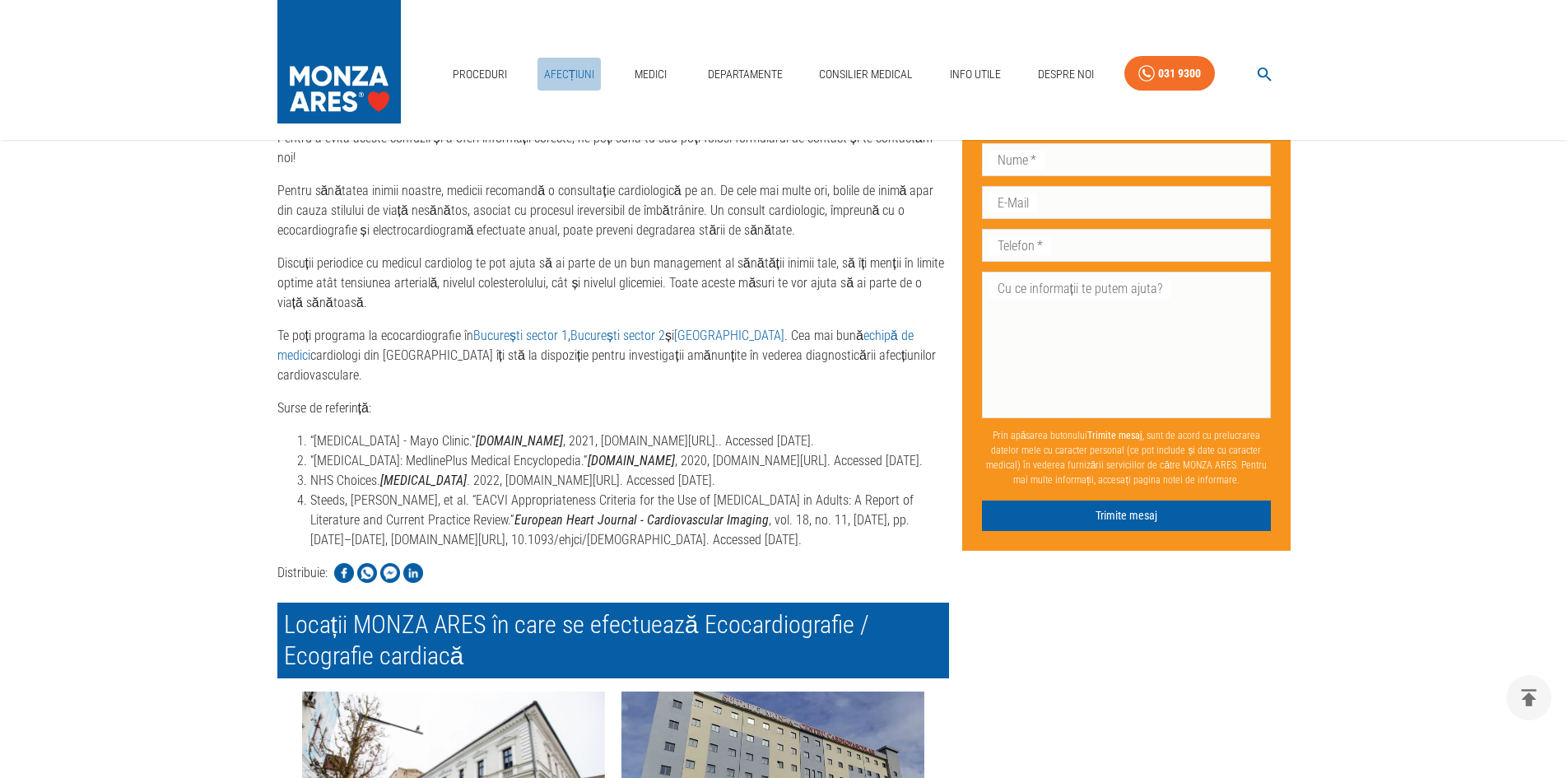
click at [552, 68] on link "Afecțiuni" at bounding box center [570, 74] width 64 height 33
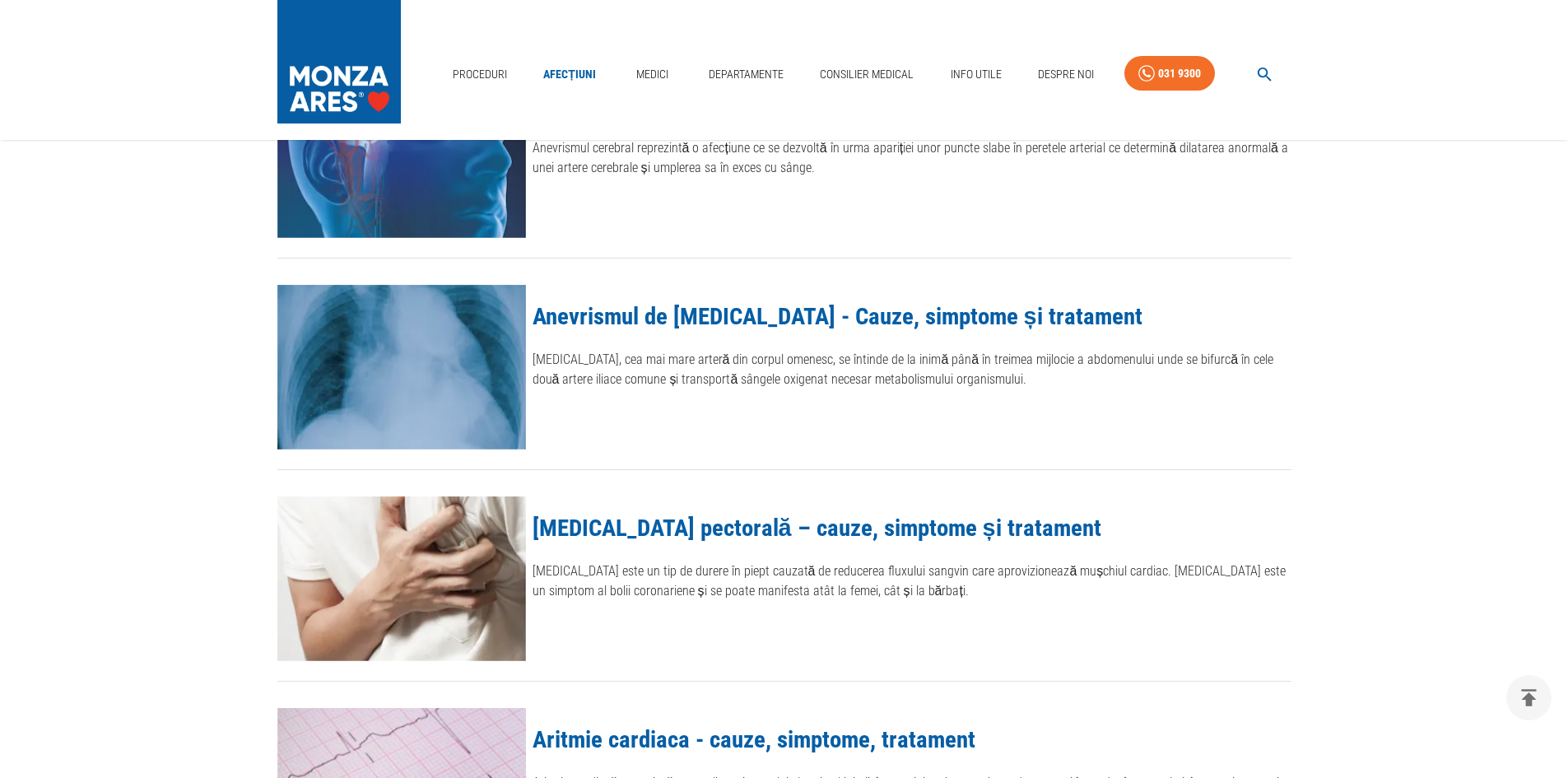
scroll to position [741, 0]
